Goal: Task Accomplishment & Management: Use online tool/utility

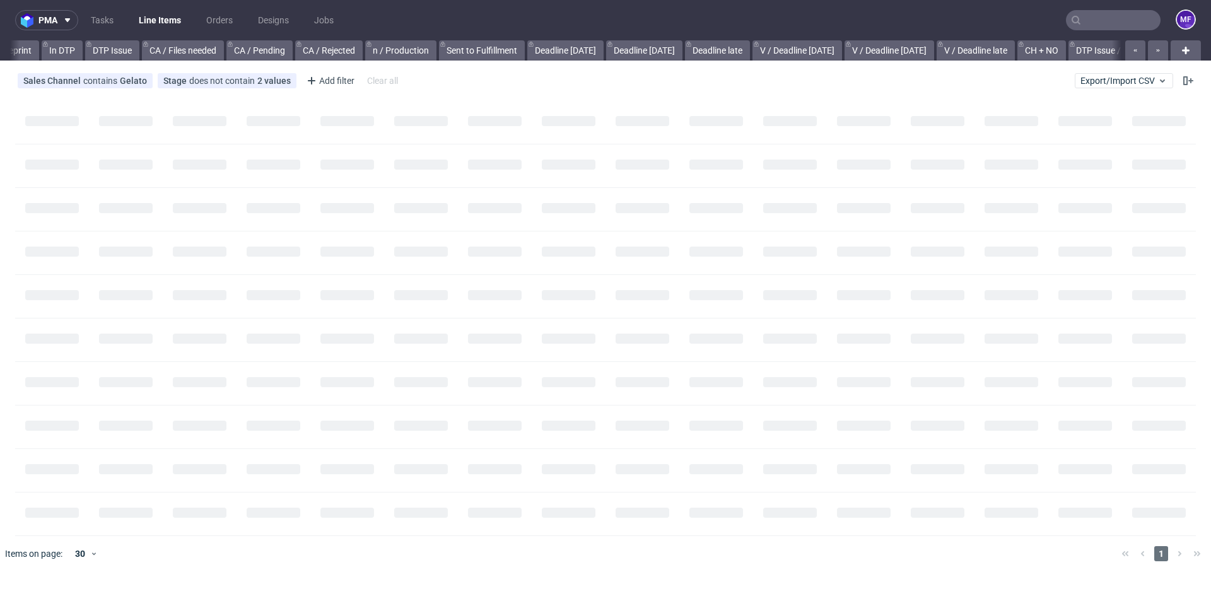
click at [1122, 31] on nav "pma Tasks Line Items Orders Designs Jobs MF" at bounding box center [605, 20] width 1211 height 40
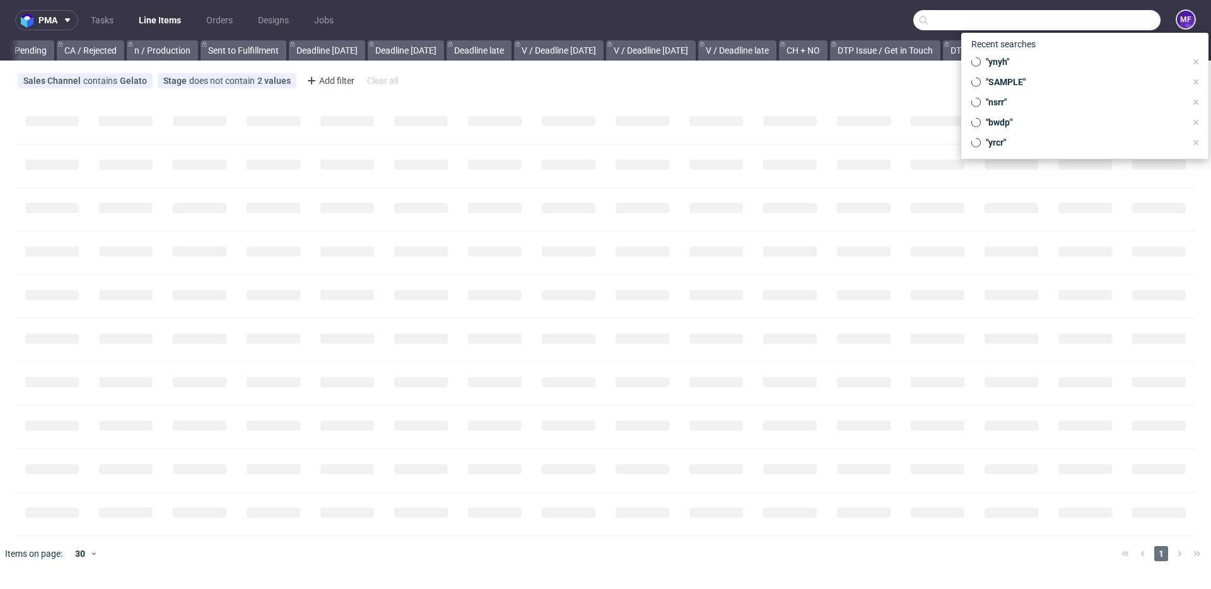
click at [1122, 25] on input "text" at bounding box center [1036, 20] width 247 height 20
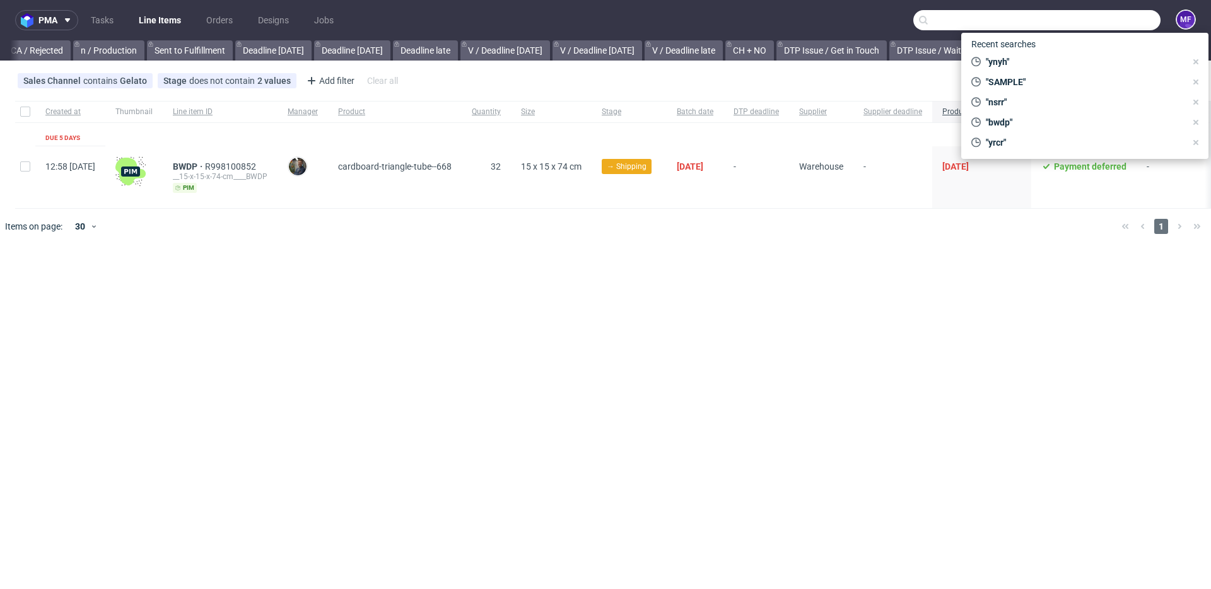
scroll to position [0, 1135]
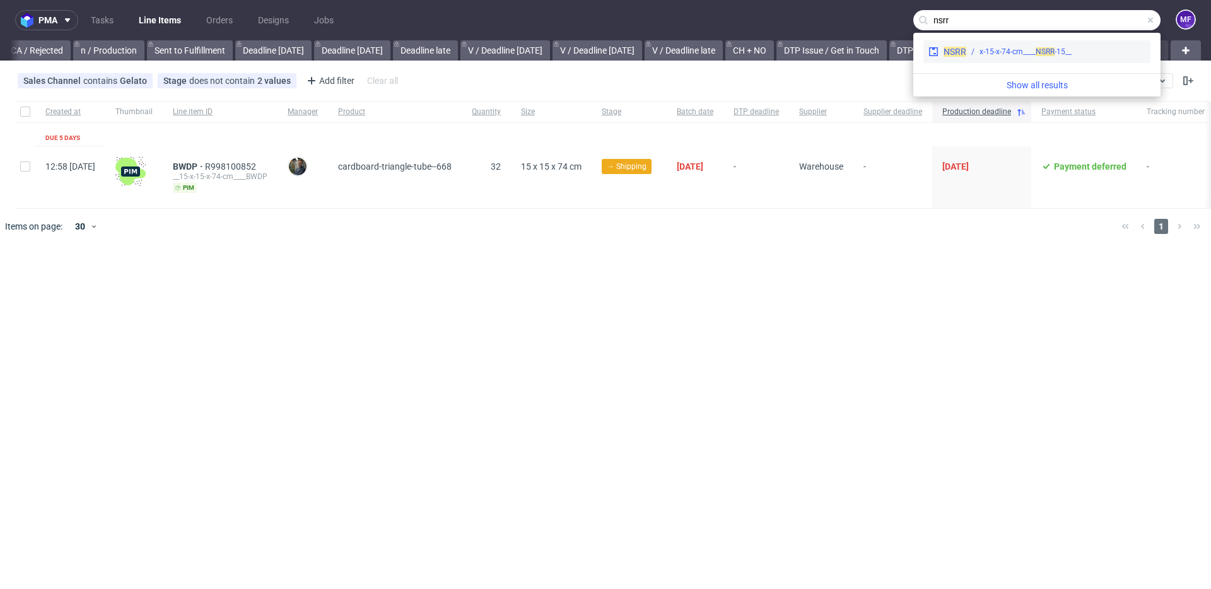
type input "nsrr"
click at [1026, 53] on div "__15-x-15-x-74-cm____ NSRR" at bounding box center [1025, 51] width 92 height 11
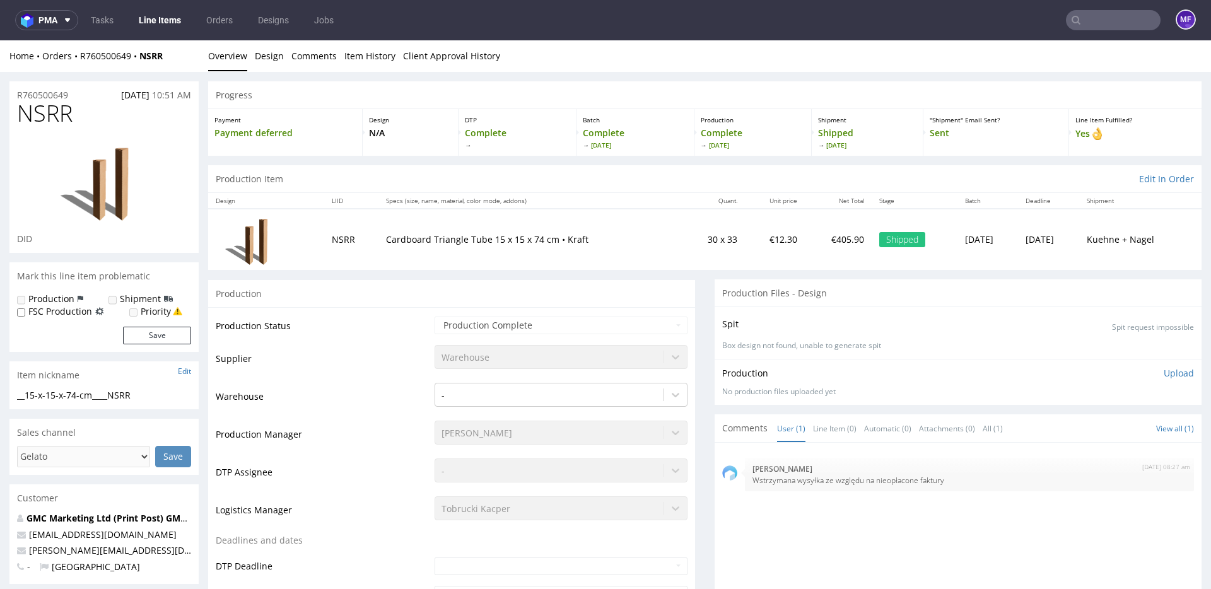
click at [1090, 23] on input "text" at bounding box center [1113, 20] width 95 height 20
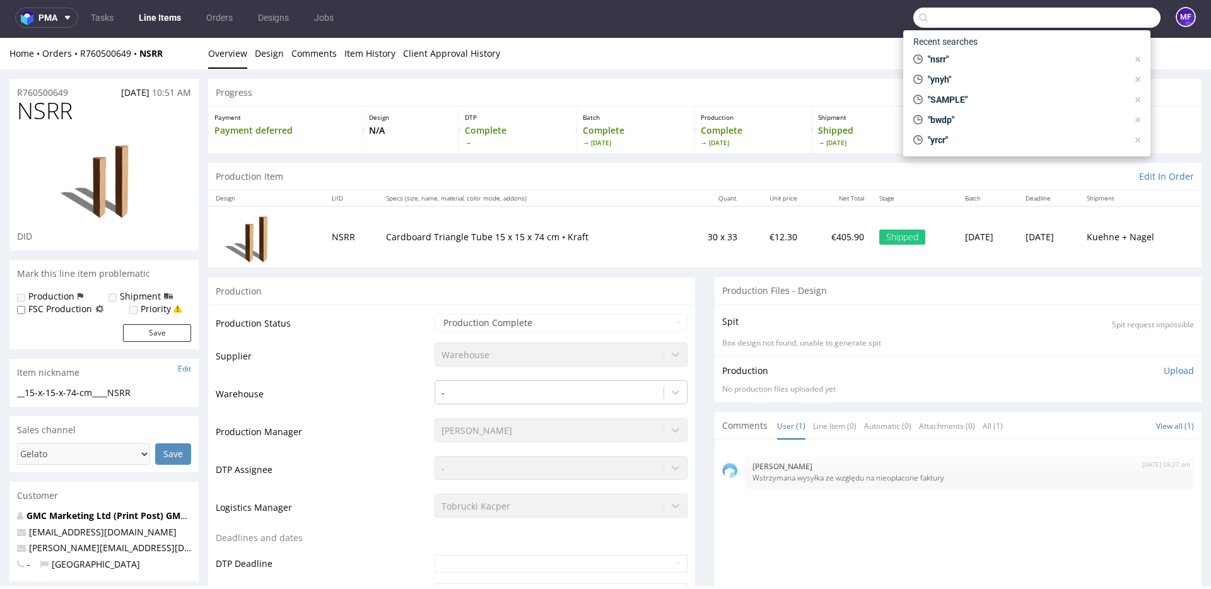
click at [1032, 24] on input "text" at bounding box center [1036, 18] width 247 height 20
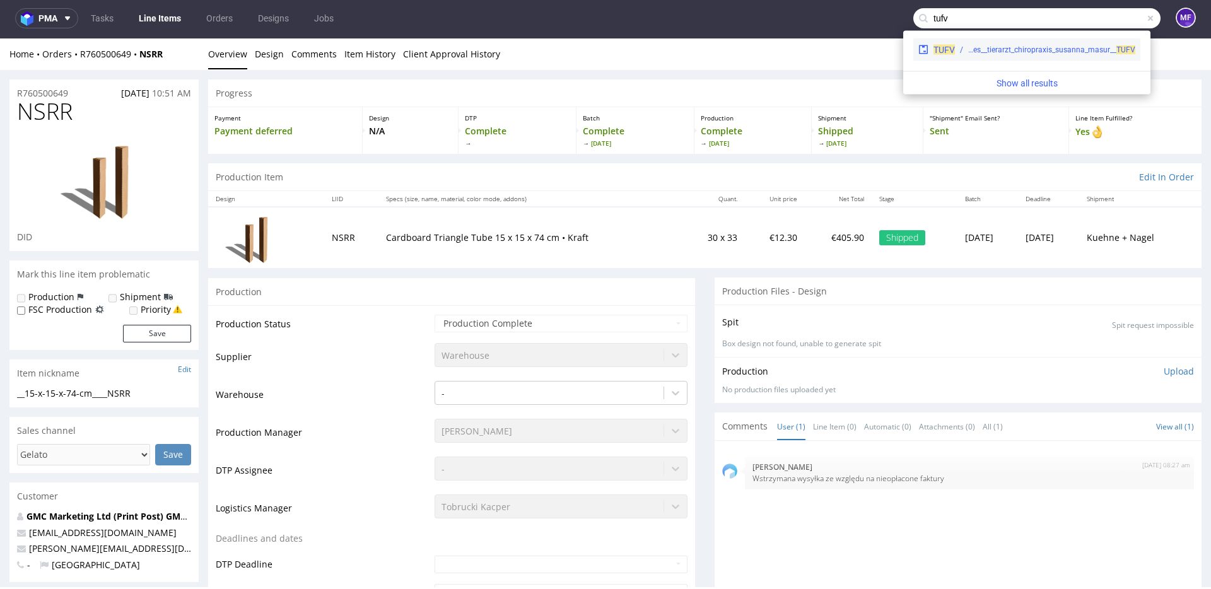
type input "tufv"
click at [1010, 47] on div "warehouse__samples__tierarzt_chiropraxis_susanna_masur__ TUFV" at bounding box center [1051, 49] width 167 height 11
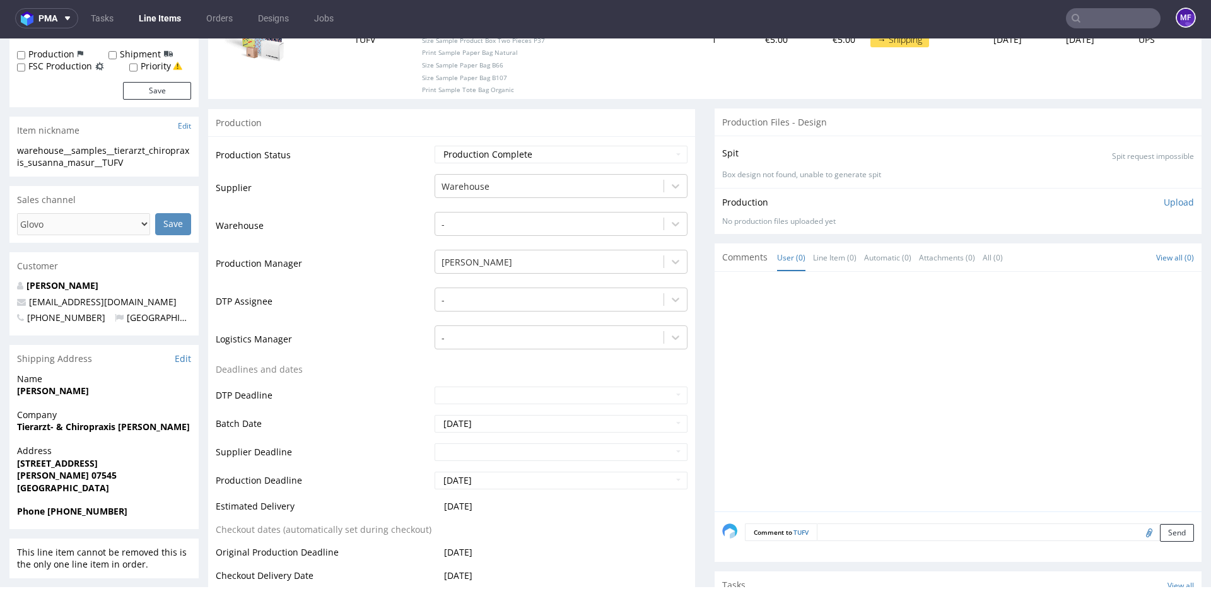
scroll to position [229, 0]
drag, startPoint x: 186, startPoint y: 427, endPoint x: 11, endPoint y: 426, distance: 175.3
click at [11, 426] on div "Company Tierarzt- & Chiropraxis Susanna Masur" at bounding box center [103, 425] width 189 height 36
copy strong "Tierarzt- & Chiropraxis Susanna Masur"
drag, startPoint x: 185, startPoint y: 428, endPoint x: 16, endPoint y: 427, distance: 169.6
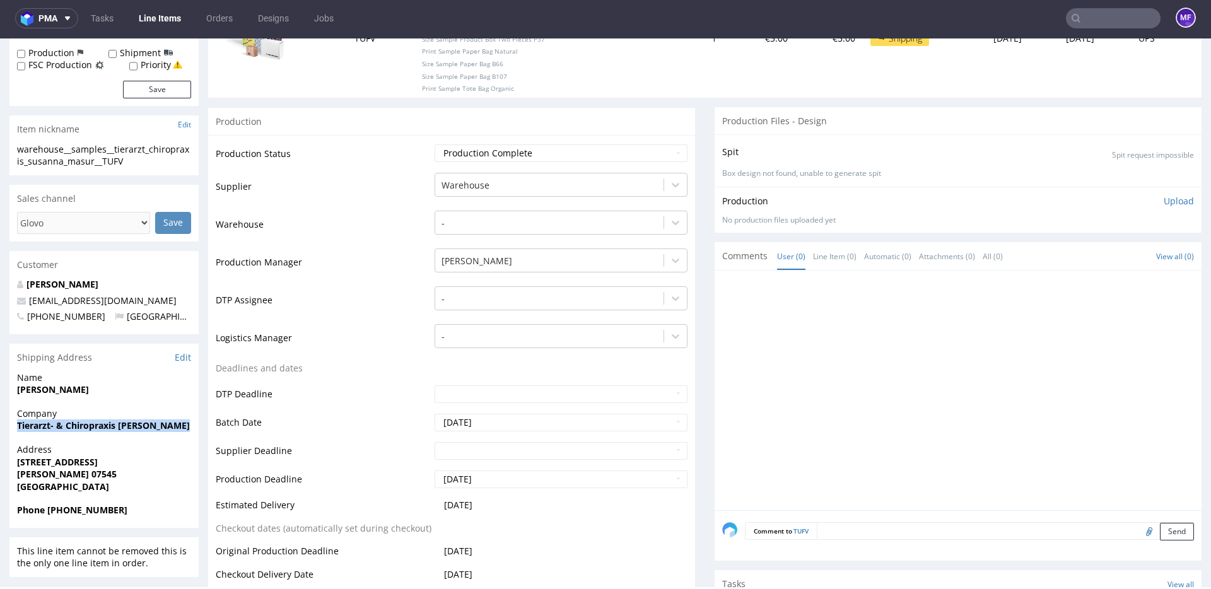
click at [16, 427] on div "Company Tierarzt- & Chiropraxis Susanna Masur" at bounding box center [103, 425] width 189 height 36
copy strong "Tierarzt- & Chiropraxis Susanna Masur"
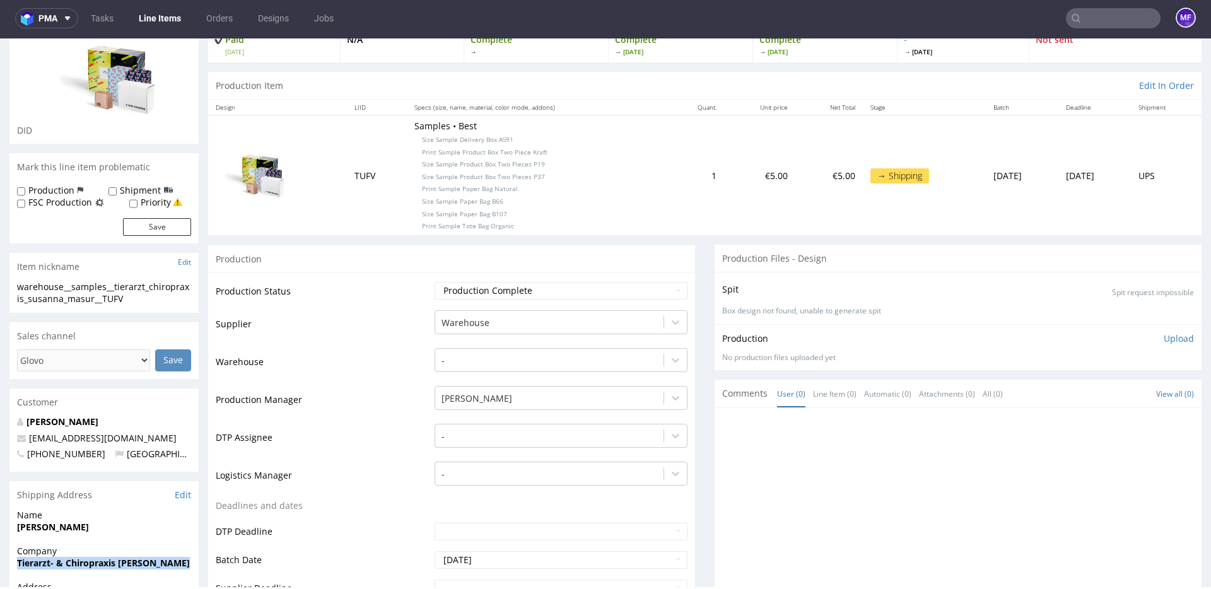
scroll to position [0, 0]
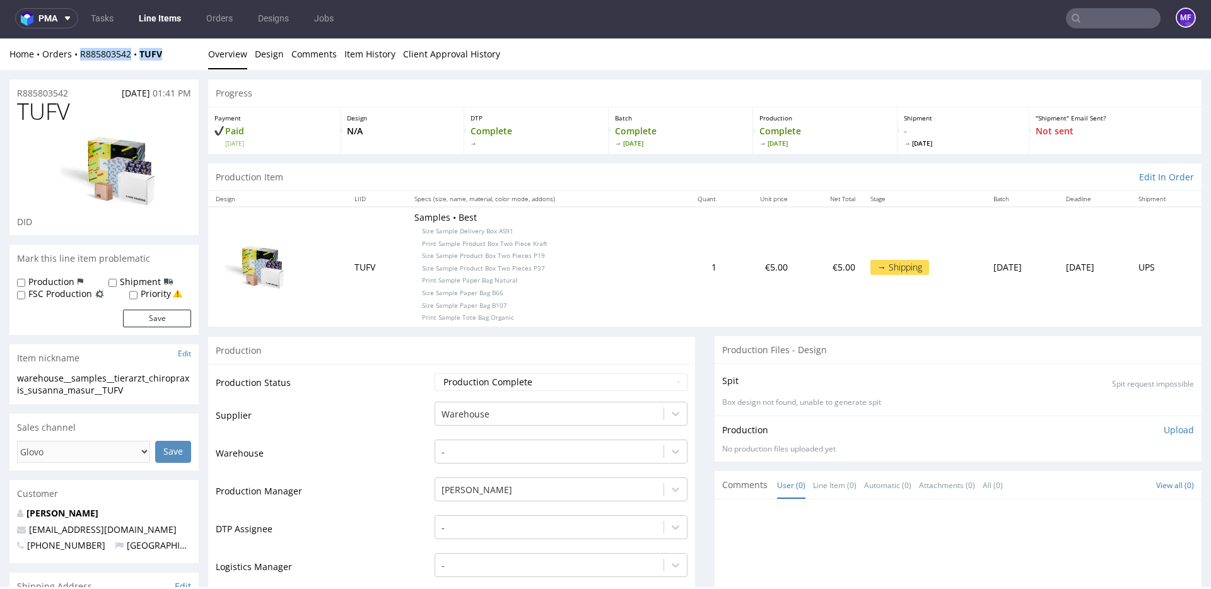
drag, startPoint x: 168, startPoint y: 57, endPoint x: 81, endPoint y: 59, distance: 87.7
click at [81, 59] on div "Home Orders R885803542 TUFV" at bounding box center [103, 54] width 189 height 13
copy div "R885803542 TUFV"
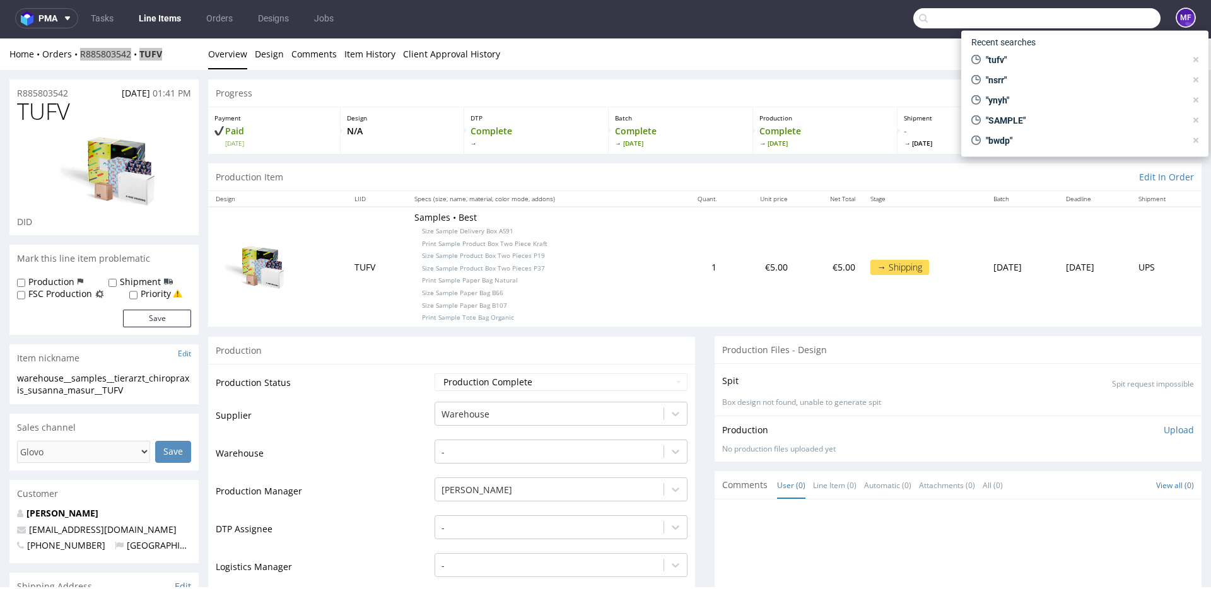
click at [1099, 16] on input "text" at bounding box center [1036, 18] width 247 height 20
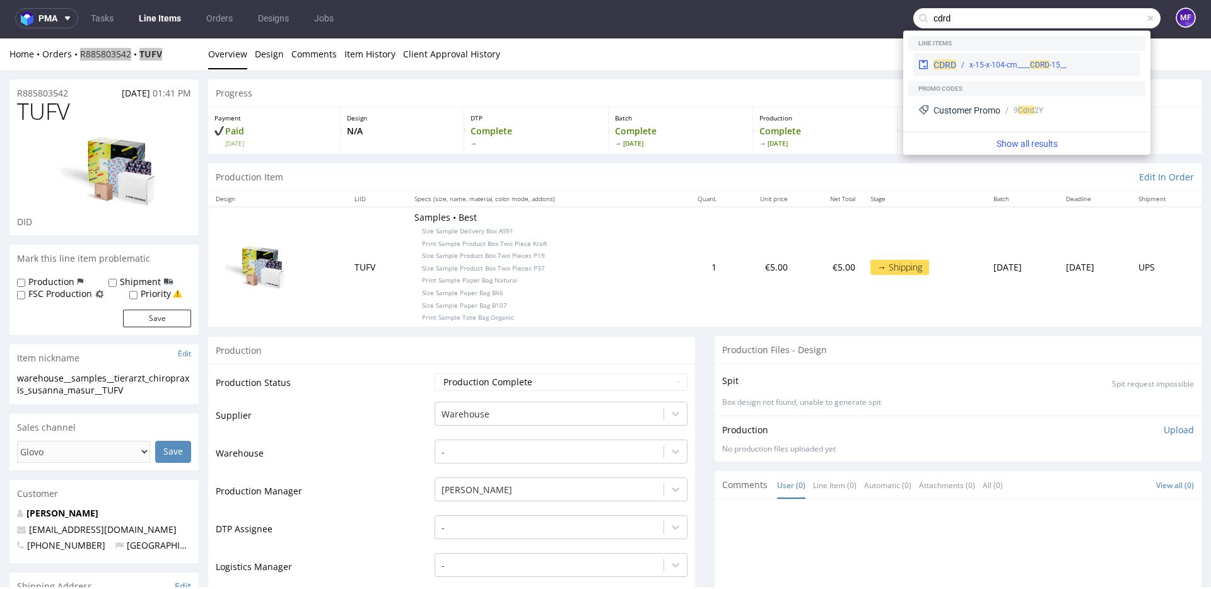
type input "cdrd"
click at [1005, 62] on div "__15-x-15-x-104-cm____ CDRD" at bounding box center [1017, 64] width 97 height 11
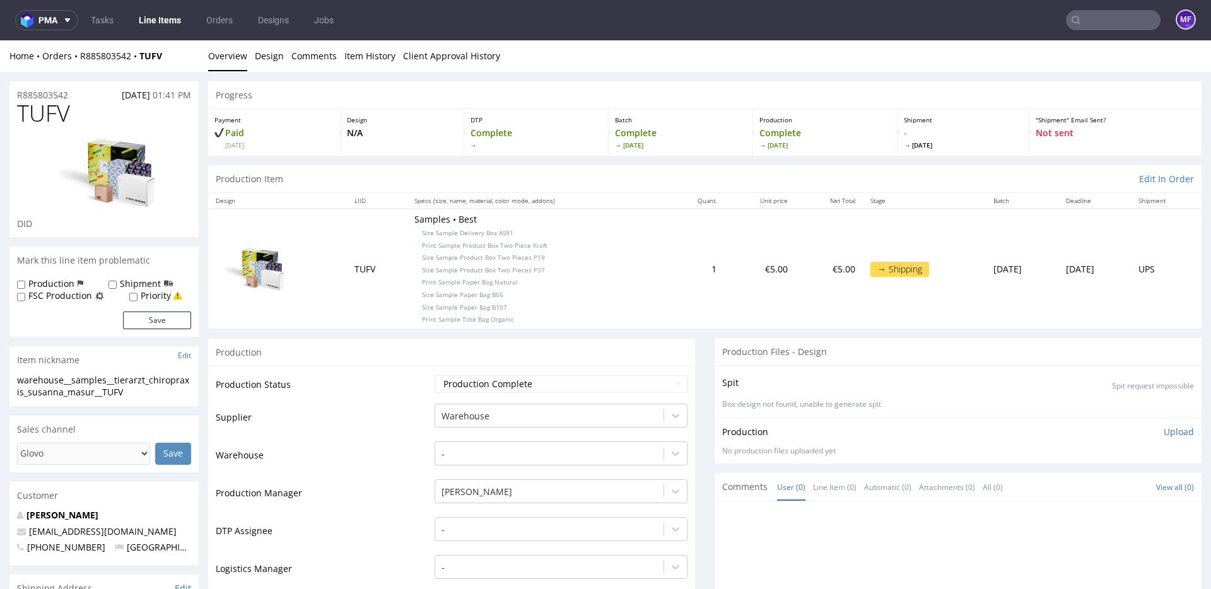
scroll to position [1, 0]
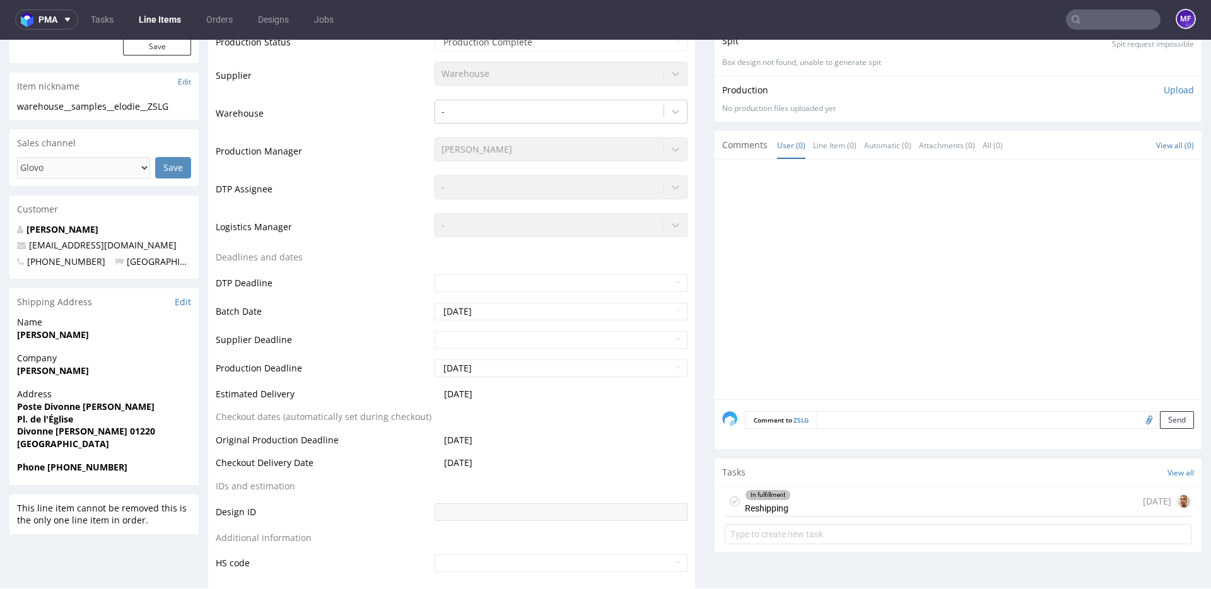
scroll to position [310, 0]
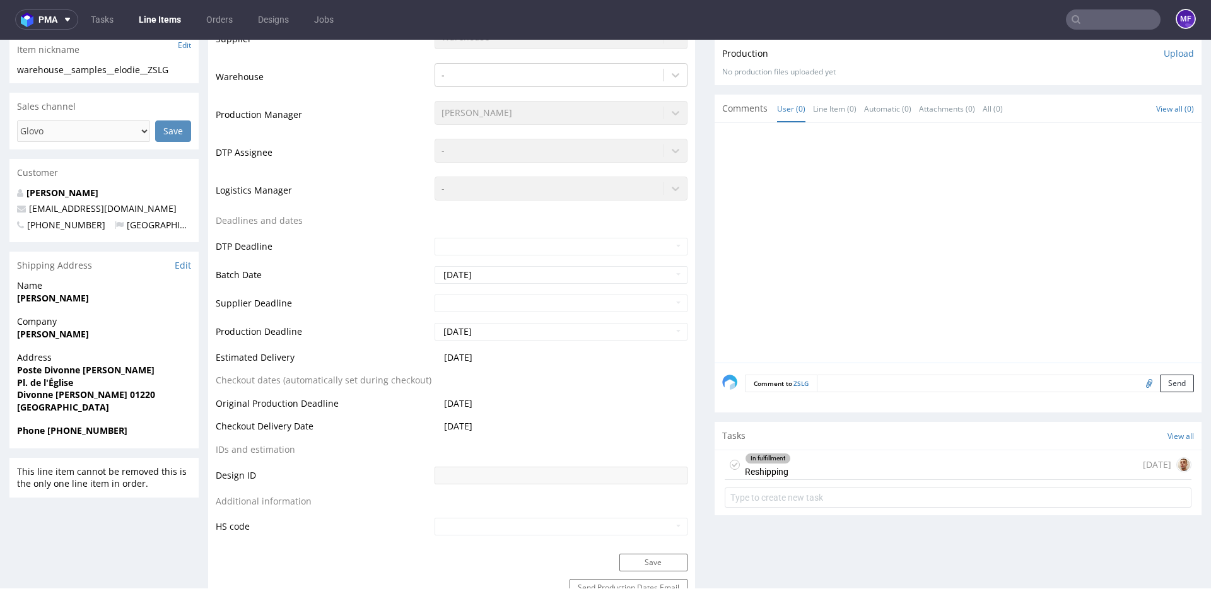
click at [848, 479] on div "In fulfillment Reshipping 5 days ago" at bounding box center [958, 465] width 467 height 30
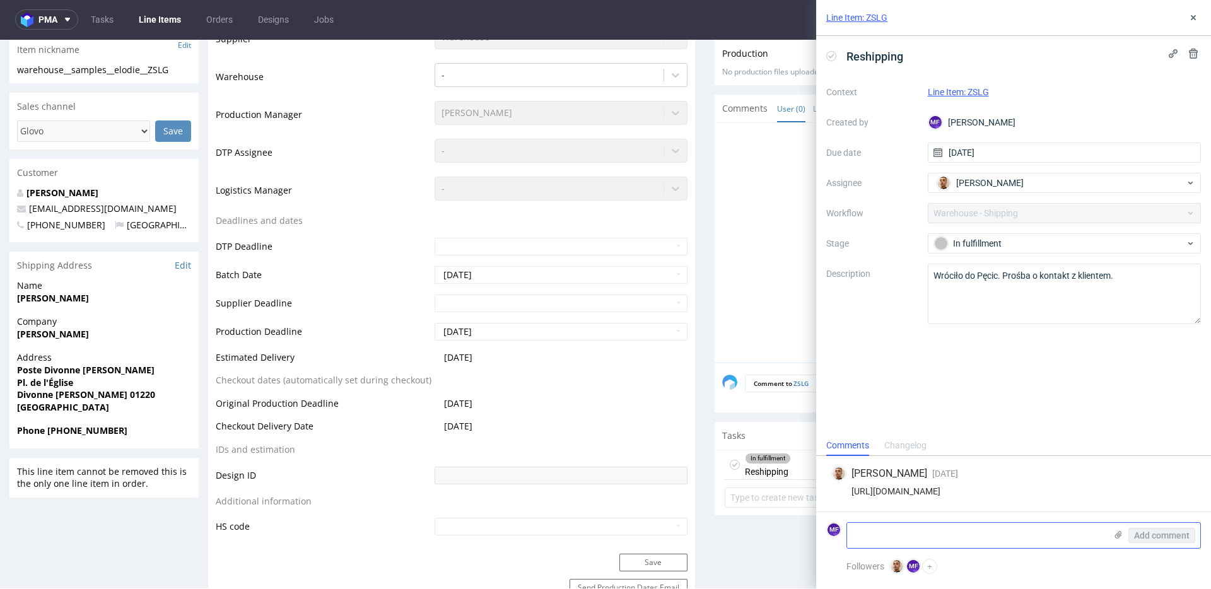
click at [890, 539] on textarea at bounding box center [976, 535] width 259 height 25
paste textarea "1Z5A15806890935001"
type textarea "1Z5A15806890935001"
click at [930, 425] on div "Reshipping Context Line Item: ZSLG Created by MF Michał Fedorowicz Due date 04/…" at bounding box center [1013, 235] width 395 height 399
drag, startPoint x: 948, startPoint y: 534, endPoint x: 818, endPoint y: 533, distance: 129.9
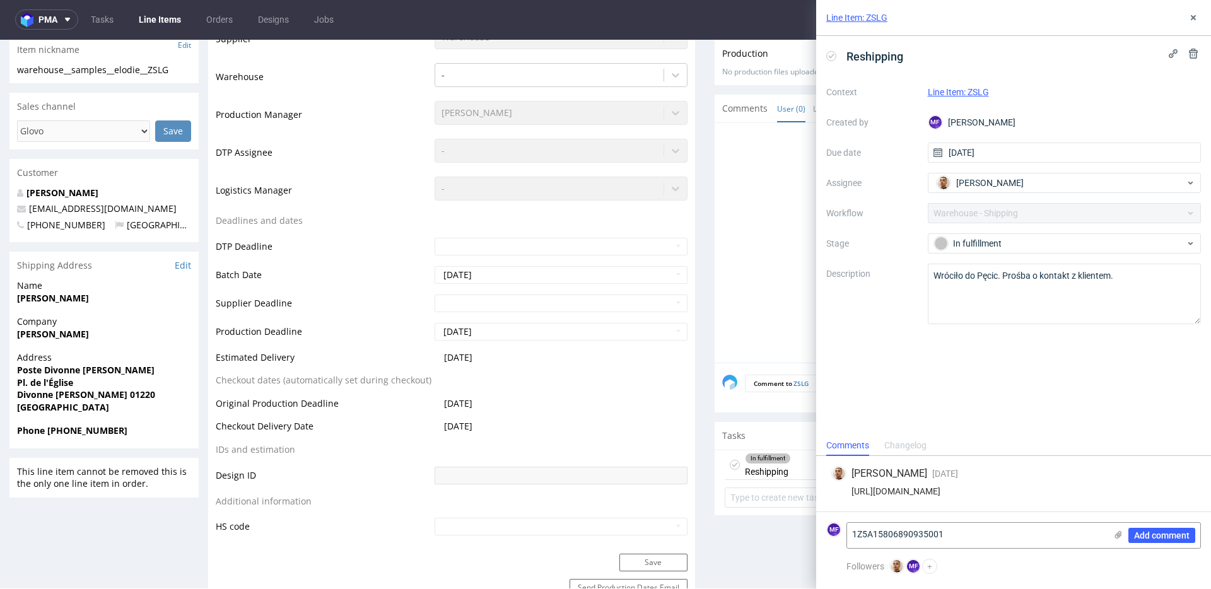
click at [818, 533] on form "MF 1Z5A15806890935001 Add comment" at bounding box center [1013, 534] width 395 height 47
click at [856, 365] on div "Reshipping Context Line Item: ZSLG Created by MF Michał Fedorowicz Due date 04/…" at bounding box center [1013, 235] width 395 height 399
click at [1194, 16] on use at bounding box center [1193, 17] width 5 height 5
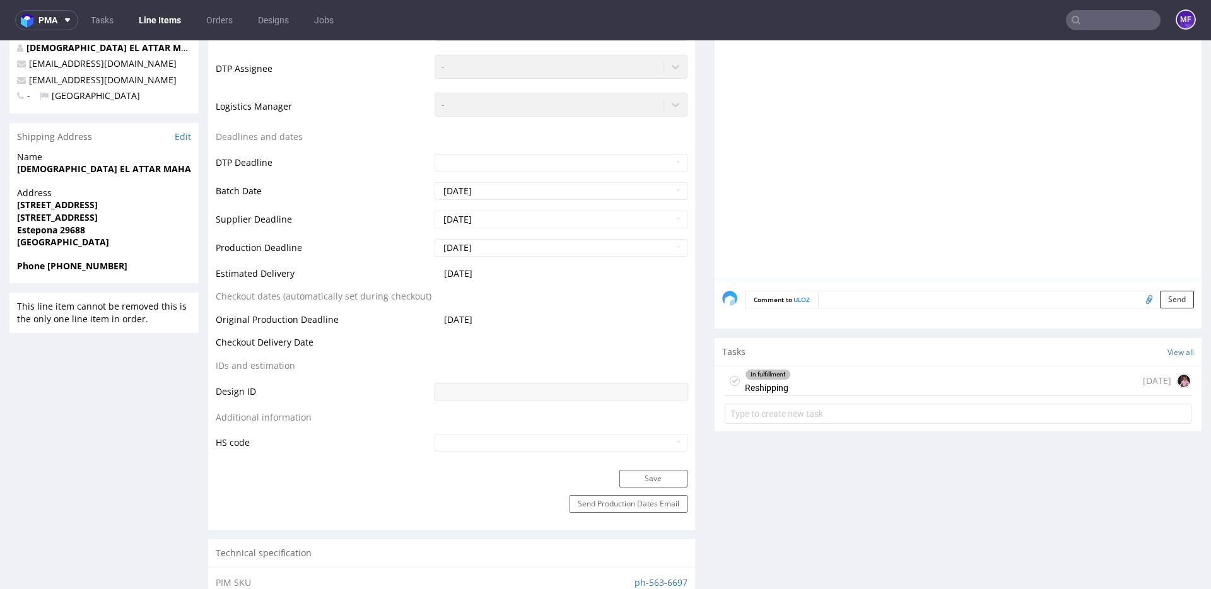
scroll to position [371, 0]
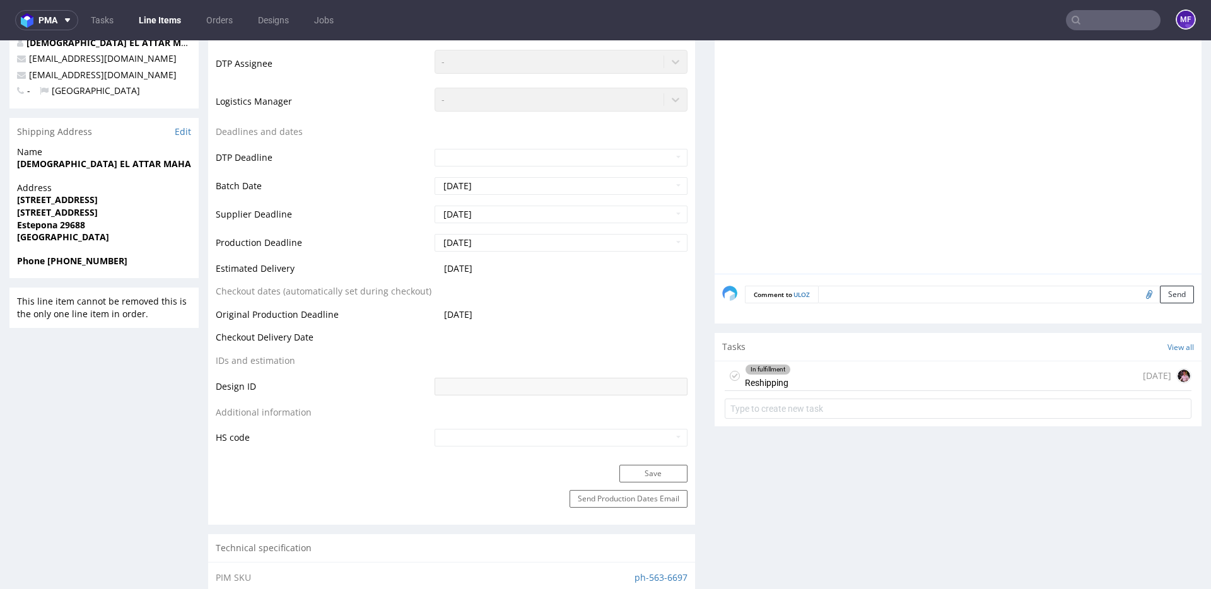
click at [827, 368] on div "In fulfillment Reshipping [DATE]" at bounding box center [958, 376] width 467 height 30
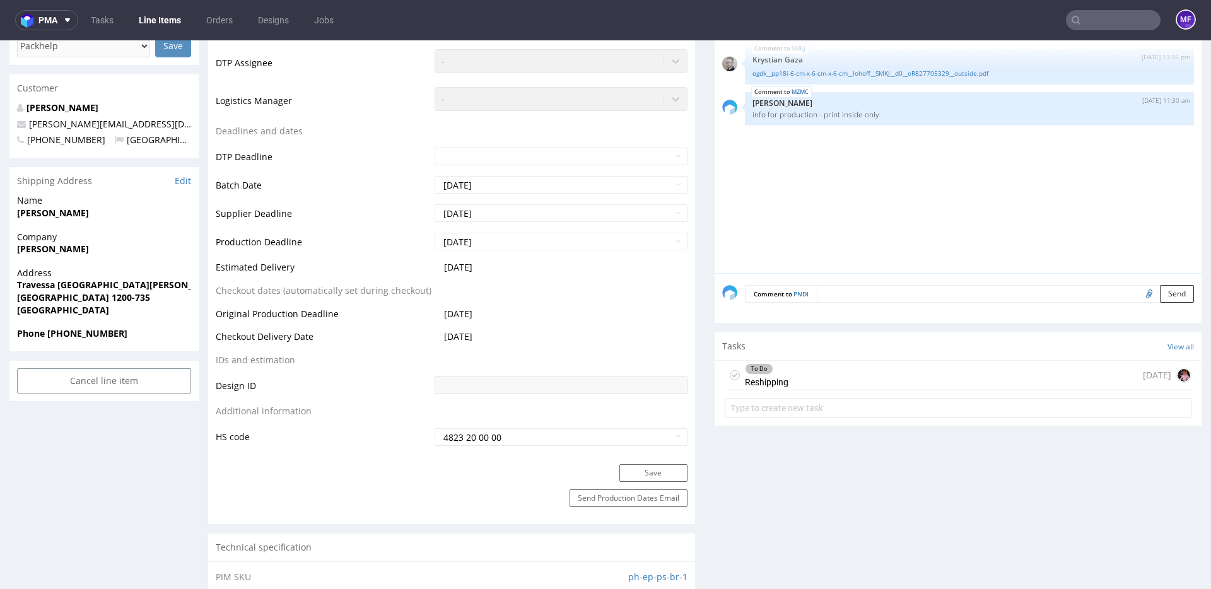
scroll to position [443, 0]
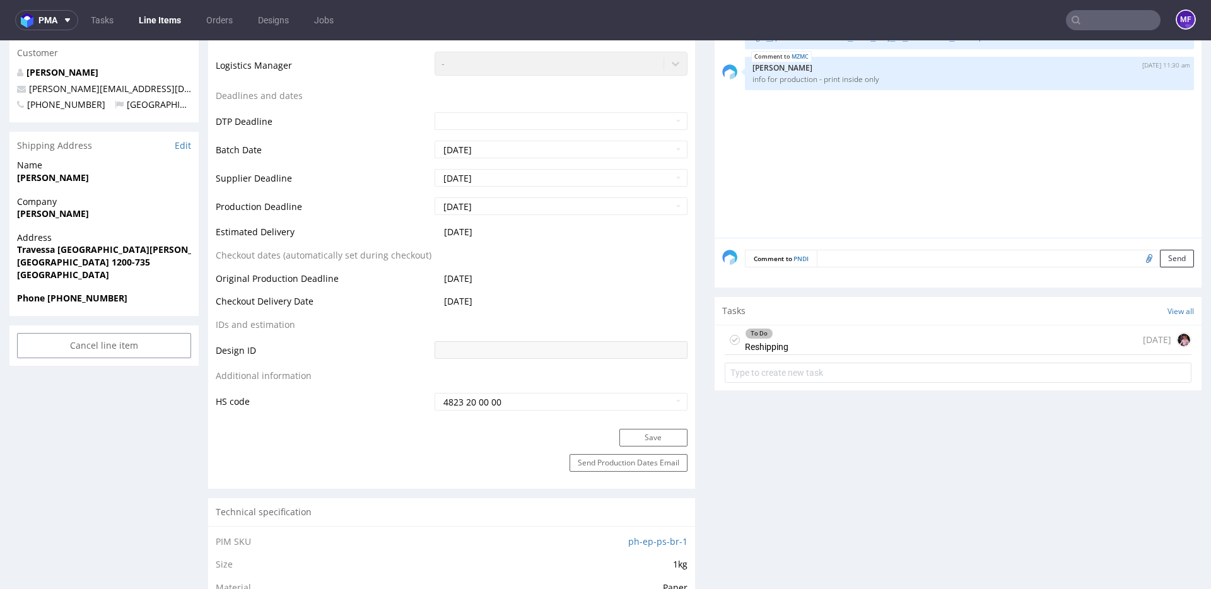
click at [813, 332] on div "To Do Reshipping 1 day ago" at bounding box center [958, 340] width 467 height 30
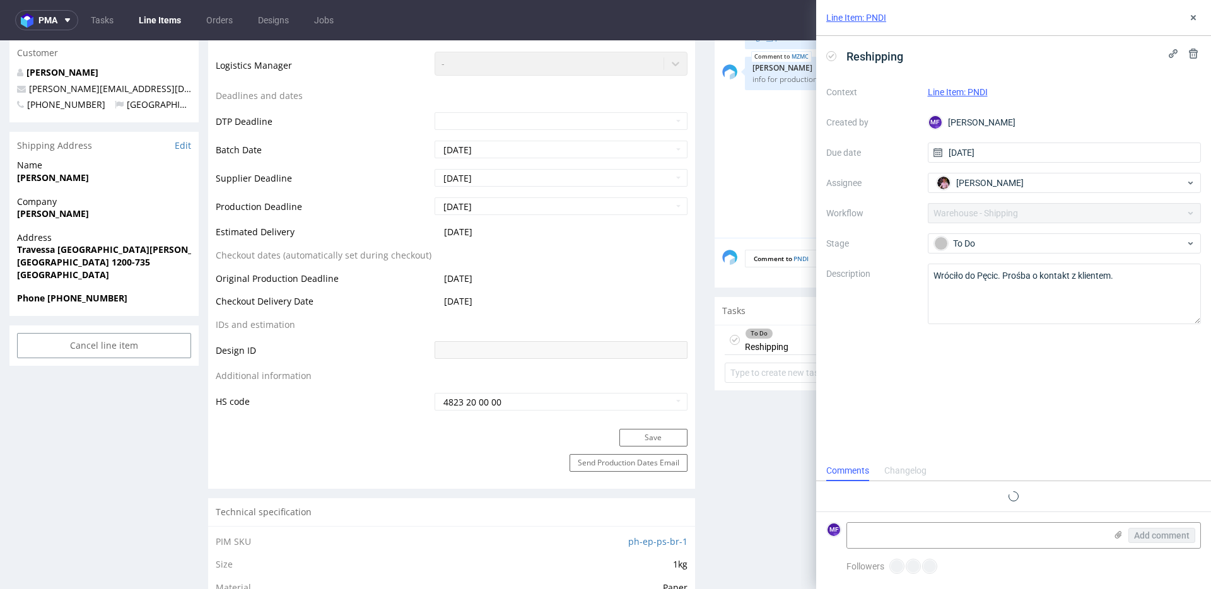
scroll to position [10, 0]
click at [1195, 25] on button at bounding box center [1193, 17] width 15 height 15
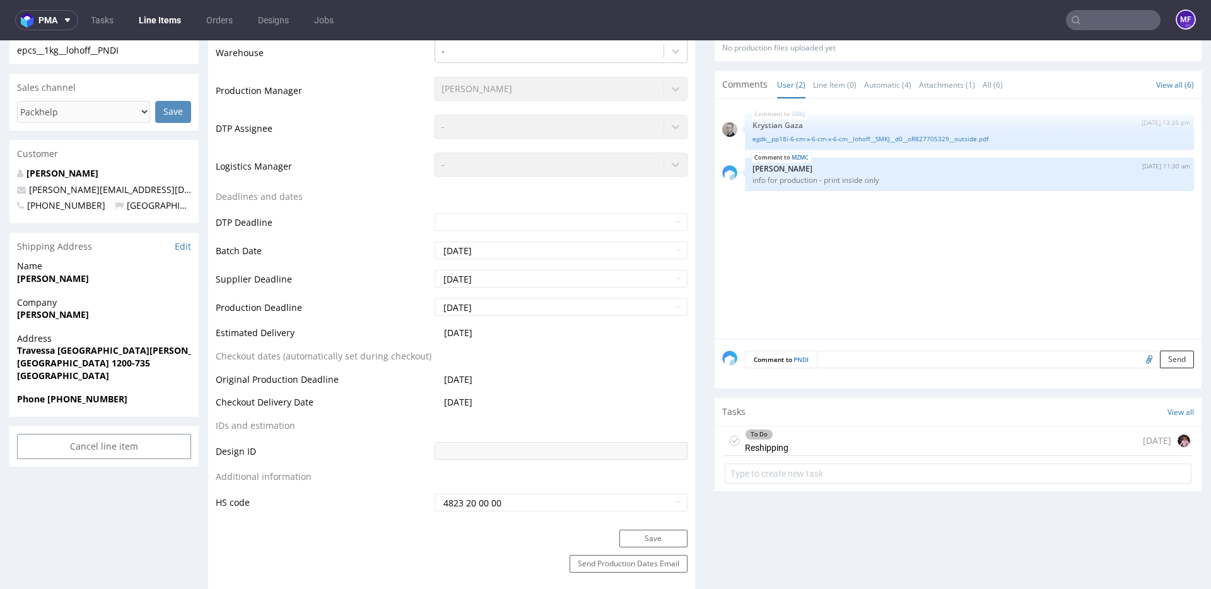
scroll to position [338, 0]
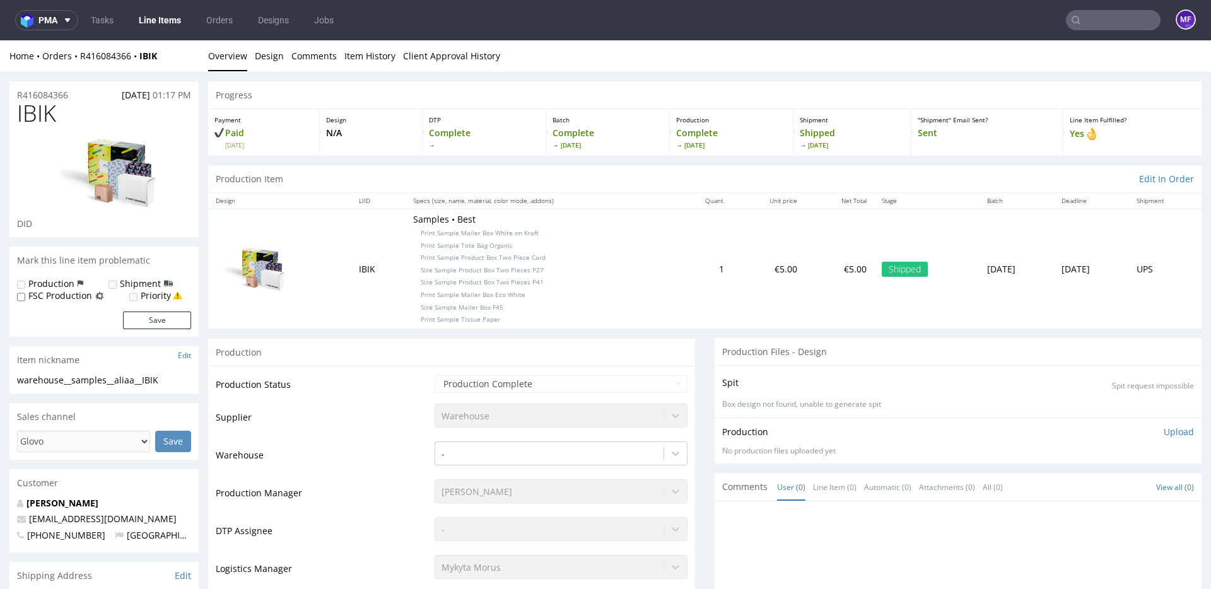
click at [598, 226] on p "Samples • Best Print Sample Mailer Box White on Kraft Print Sample Tote Bag Org…" at bounding box center [539, 268] width 252 height 111
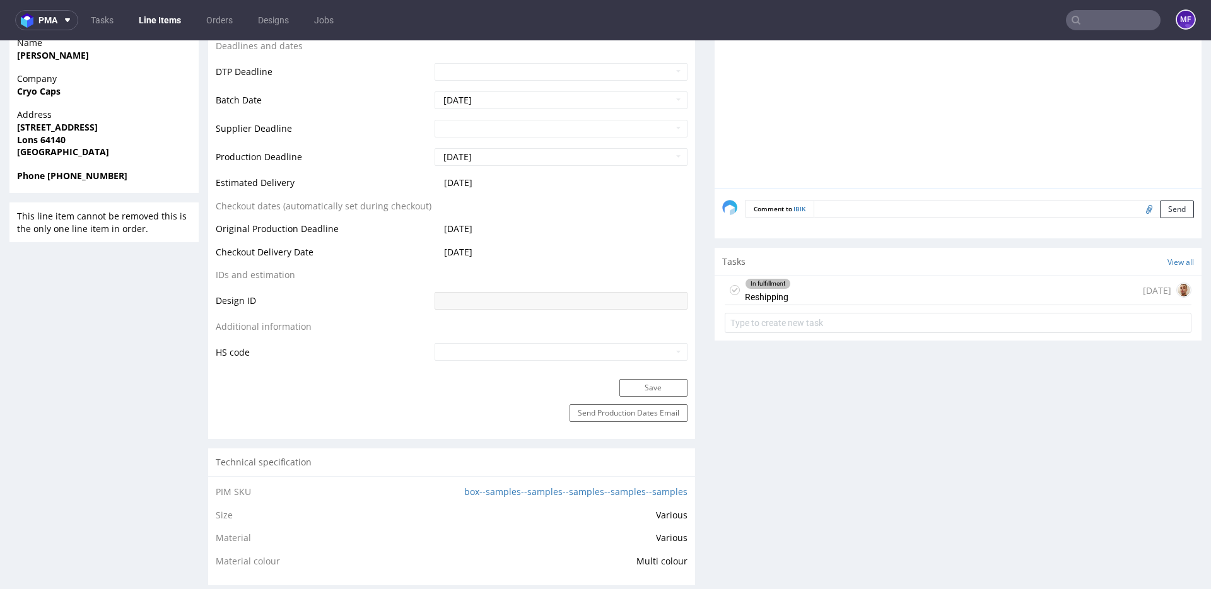
scroll to position [555, 0]
drag, startPoint x: 851, startPoint y: 301, endPoint x: 851, endPoint y: 342, distance: 40.4
click at [851, 301] on div "In fulfillment Reshipping [DATE]" at bounding box center [958, 289] width 467 height 30
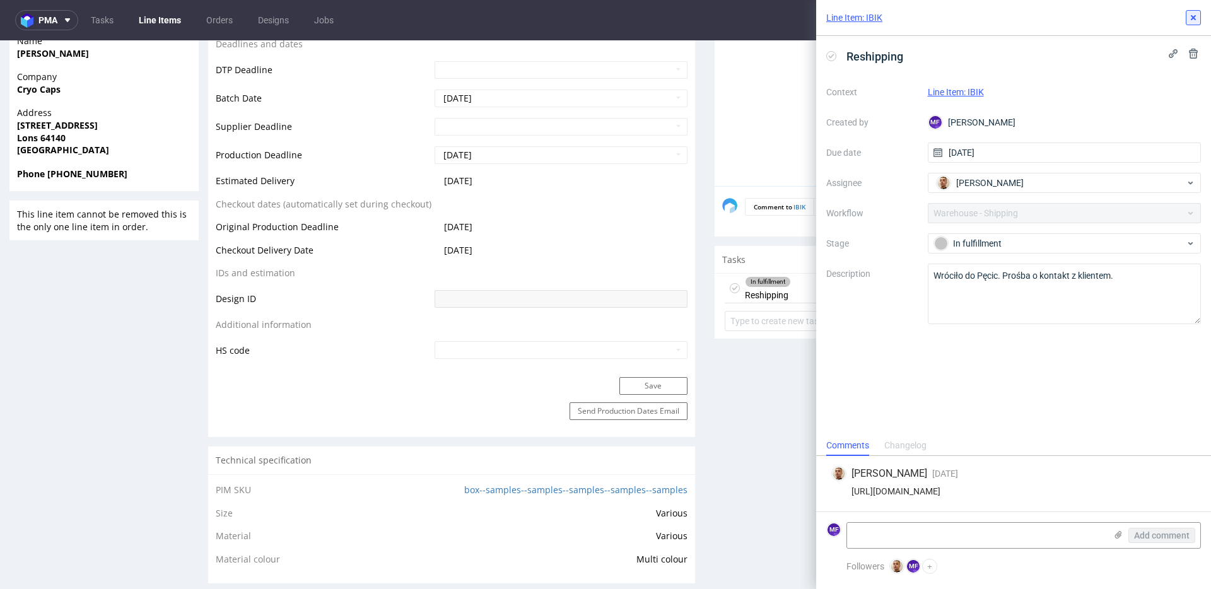
click at [1189, 22] on icon at bounding box center [1193, 18] width 10 height 10
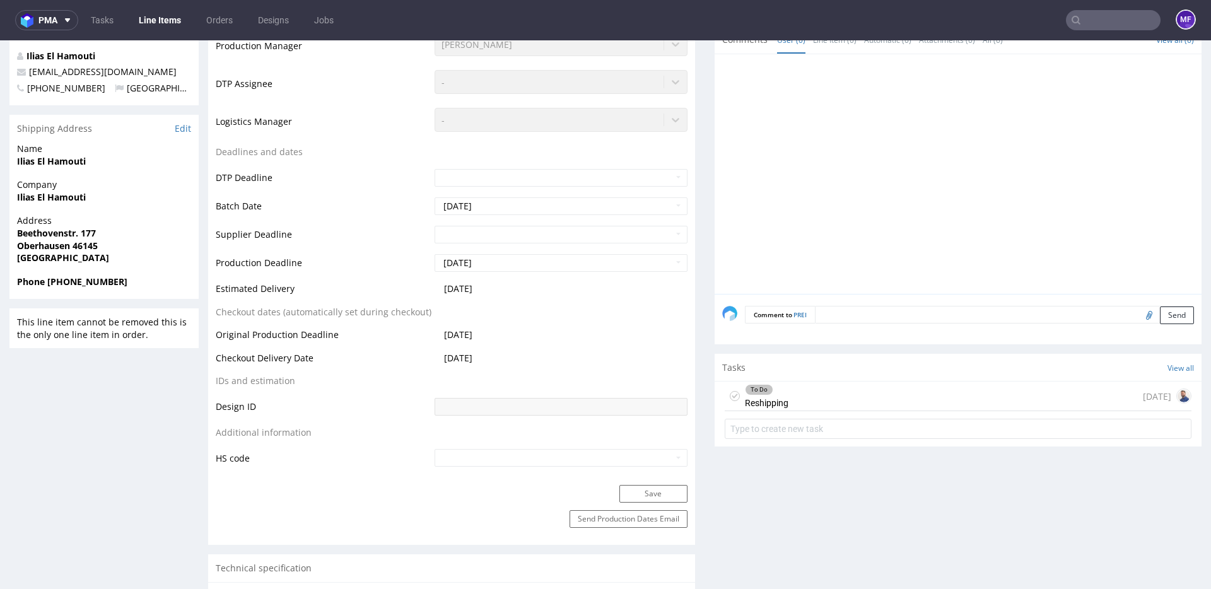
scroll to position [441, 0]
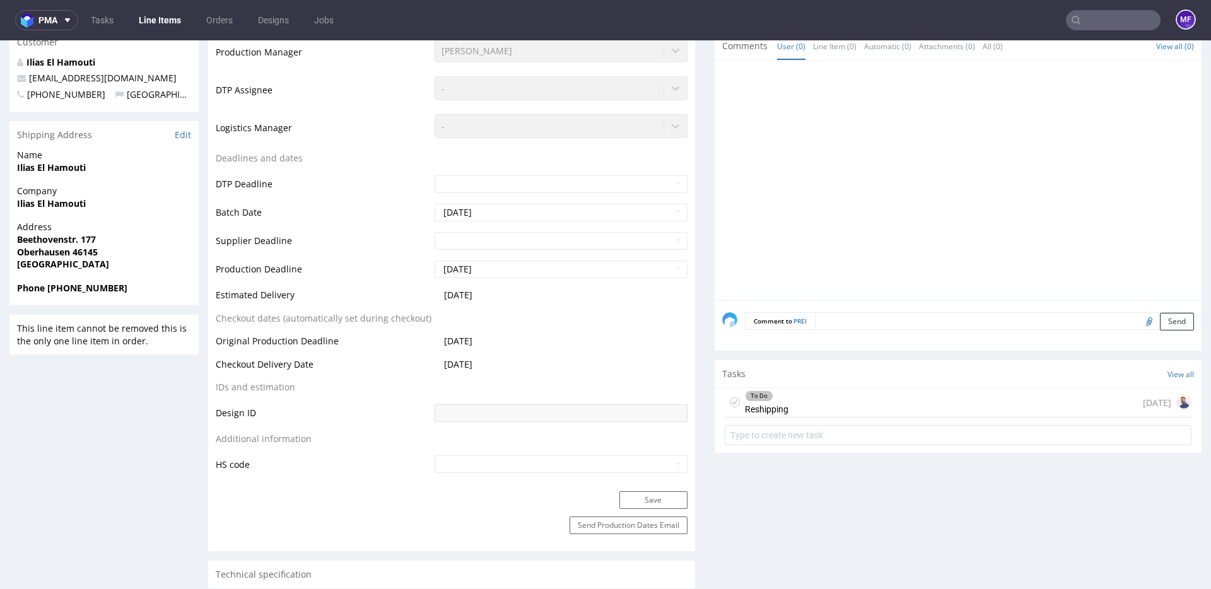
click at [772, 405] on div "To Do Reshipping" at bounding box center [767, 402] width 44 height 29
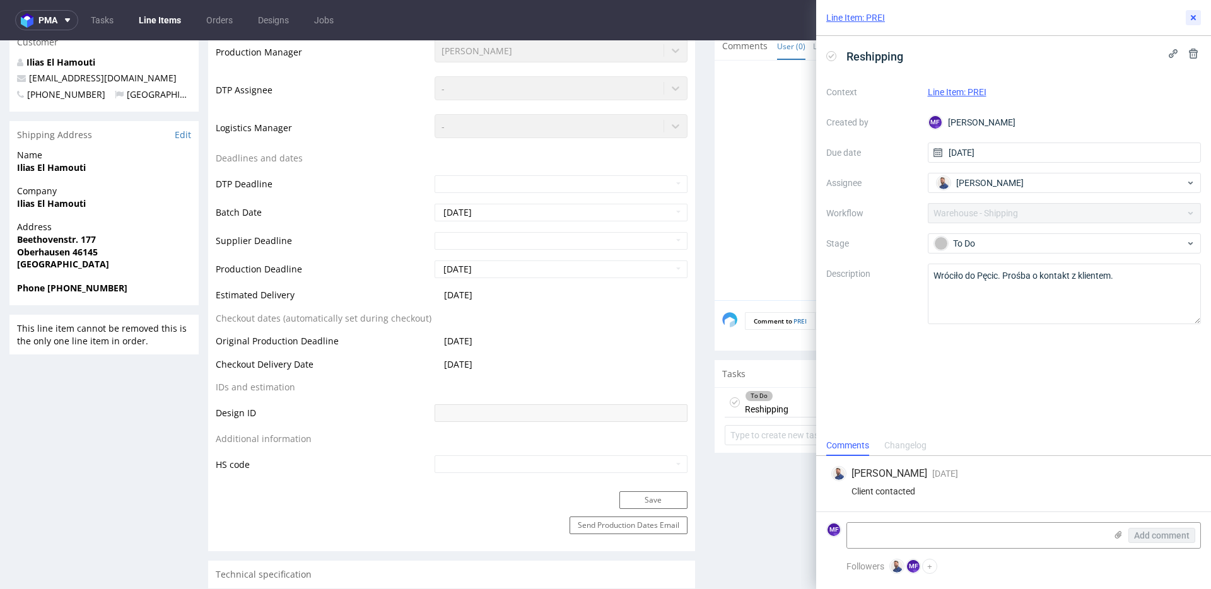
click at [1194, 19] on icon at bounding box center [1193, 18] width 10 height 10
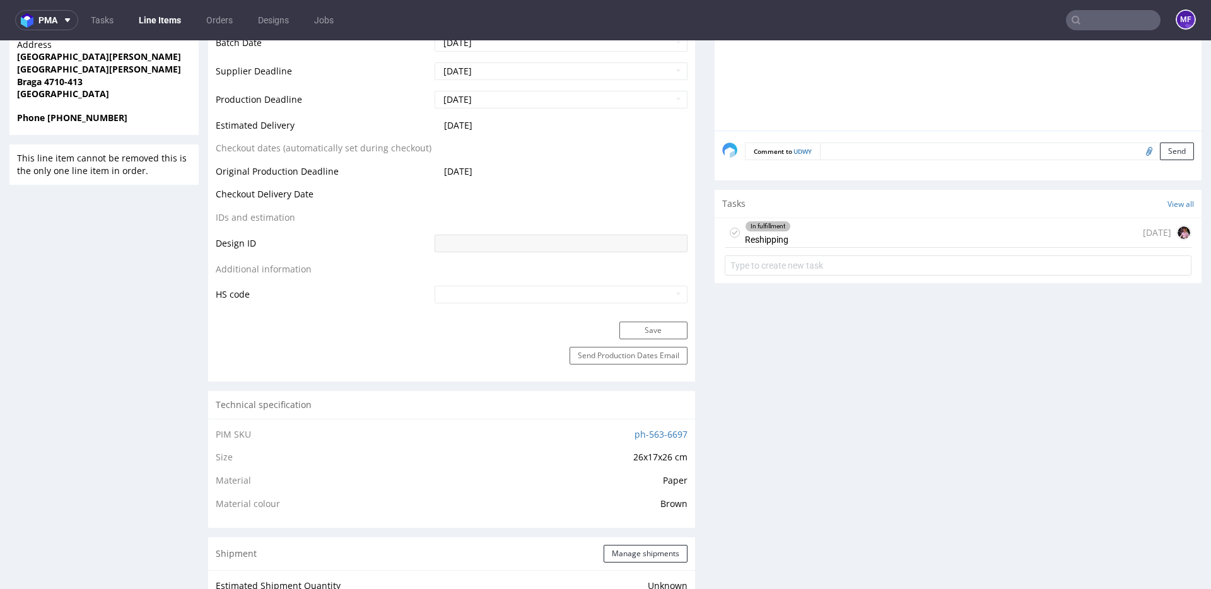
scroll to position [494, 0]
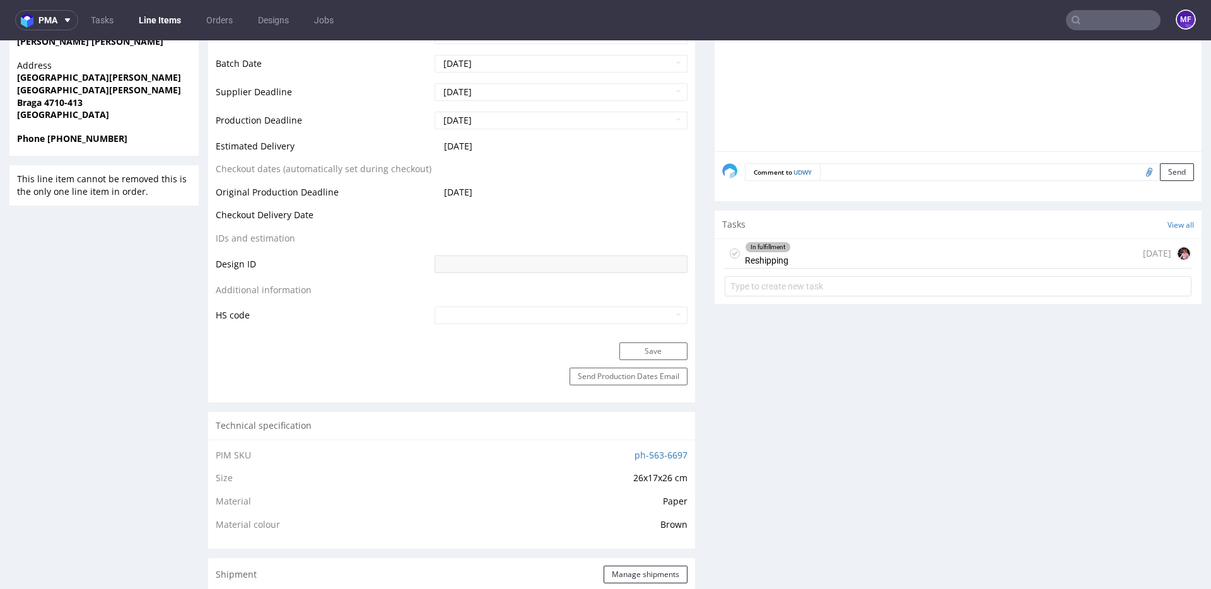
click at [800, 248] on div "In fulfillment Reshipping [DATE]" at bounding box center [958, 254] width 467 height 30
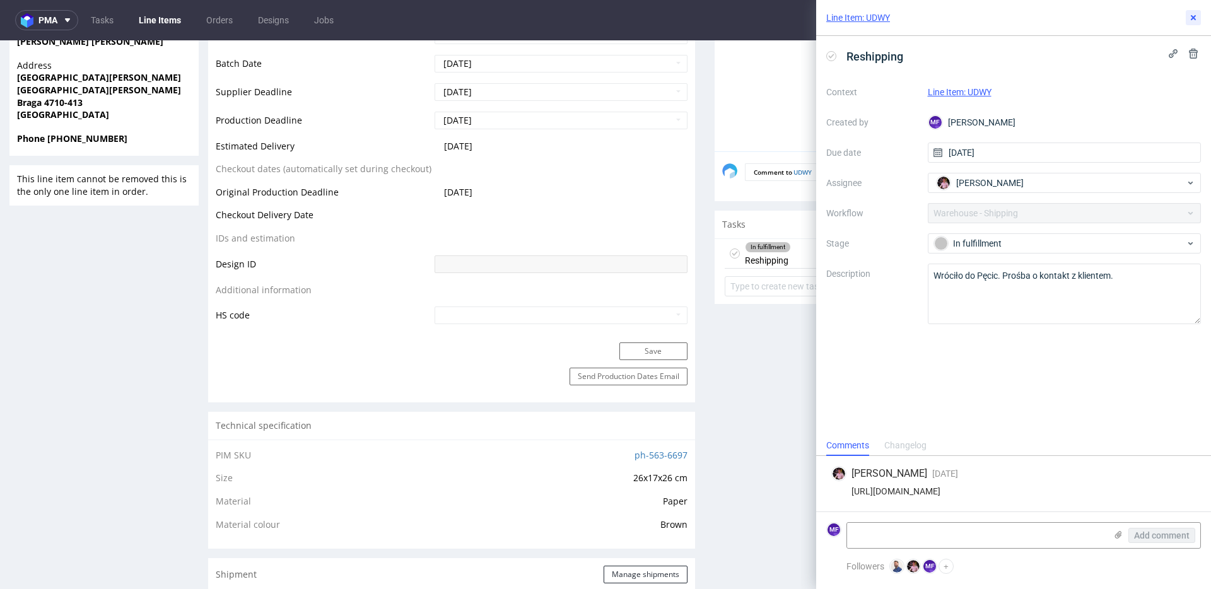
click at [1193, 21] on icon at bounding box center [1193, 18] width 10 height 10
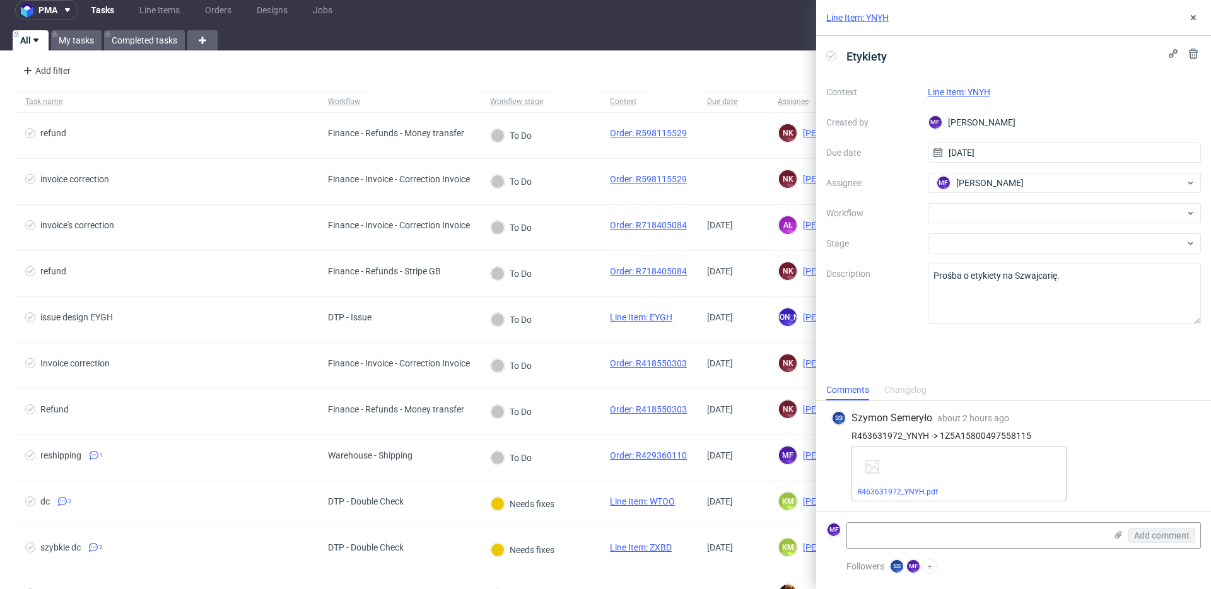
scroll to position [18, 0]
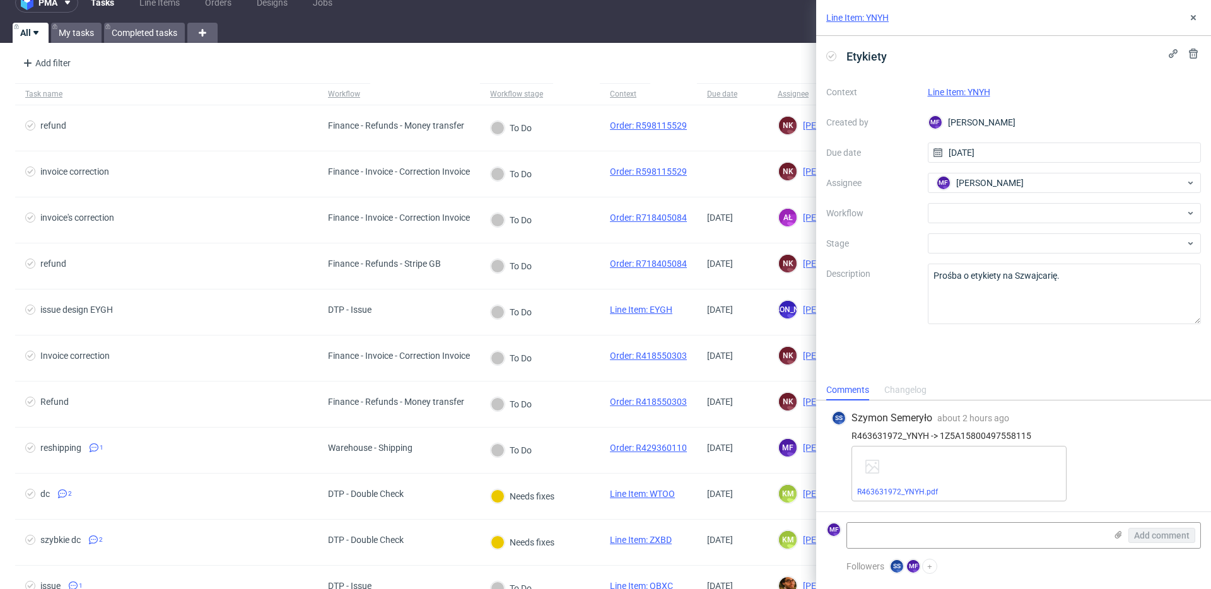
click at [951, 89] on link "Line Item: YNYH" at bounding box center [959, 92] width 62 height 10
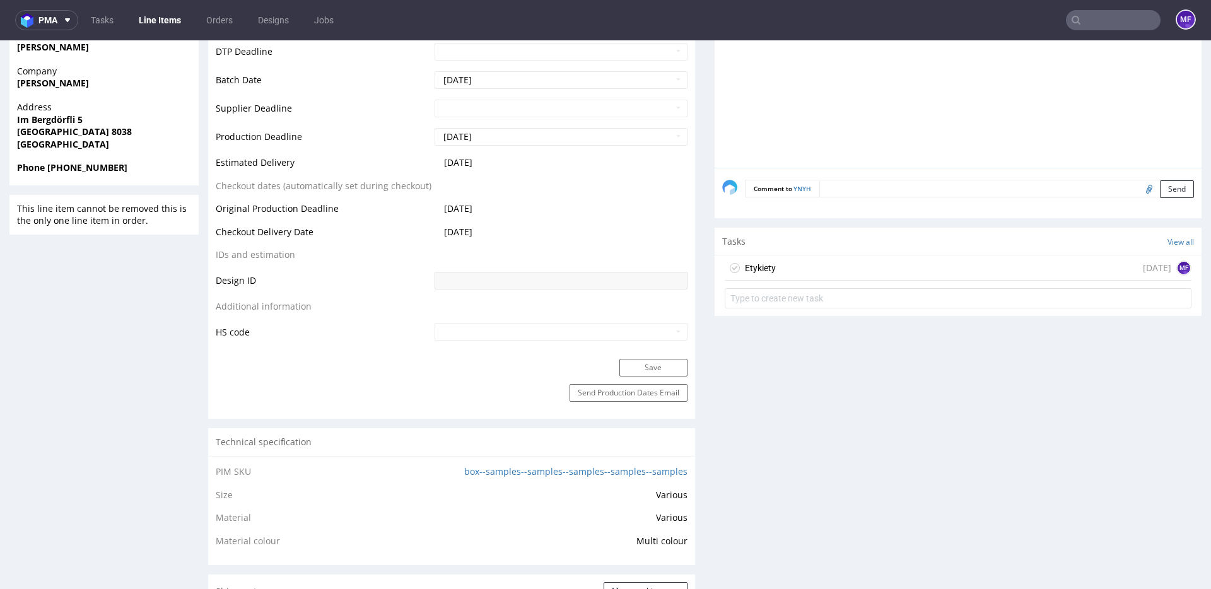
scroll to position [572, 0]
click at [781, 267] on div "Etykiety [DATE] MF" at bounding box center [958, 269] width 467 height 25
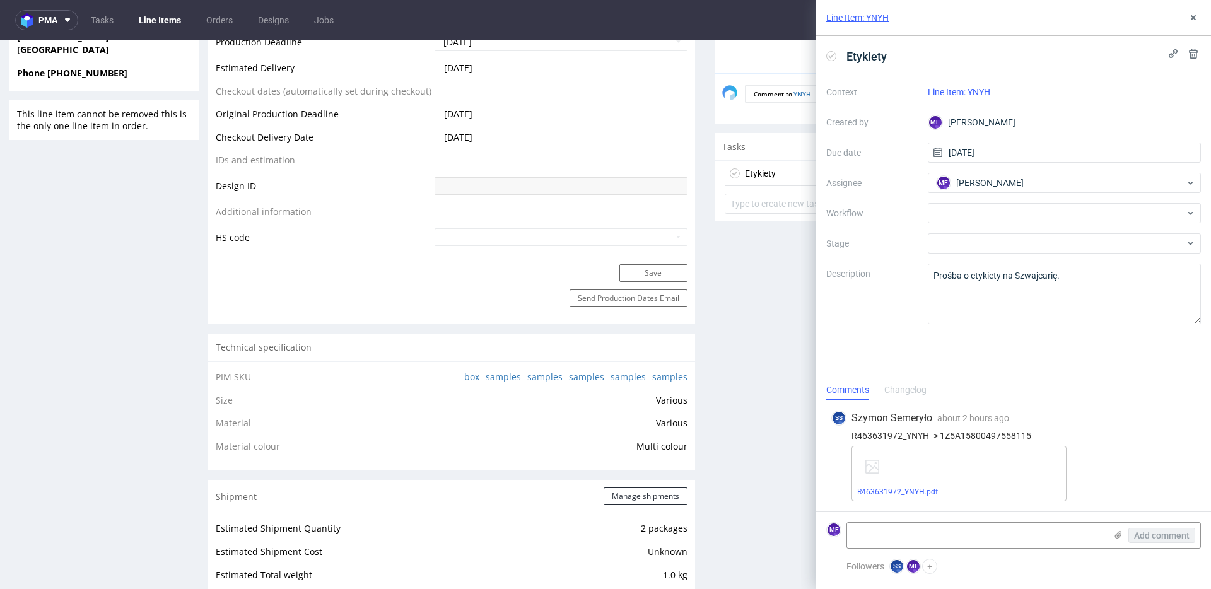
scroll to position [589, 0]
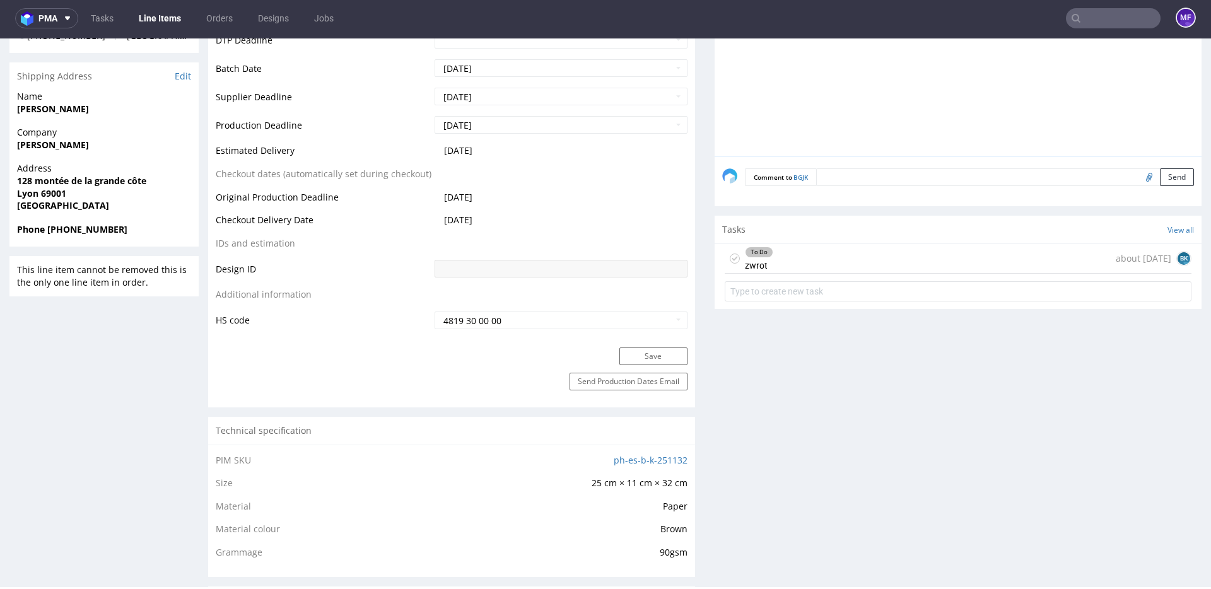
scroll to position [535, 0]
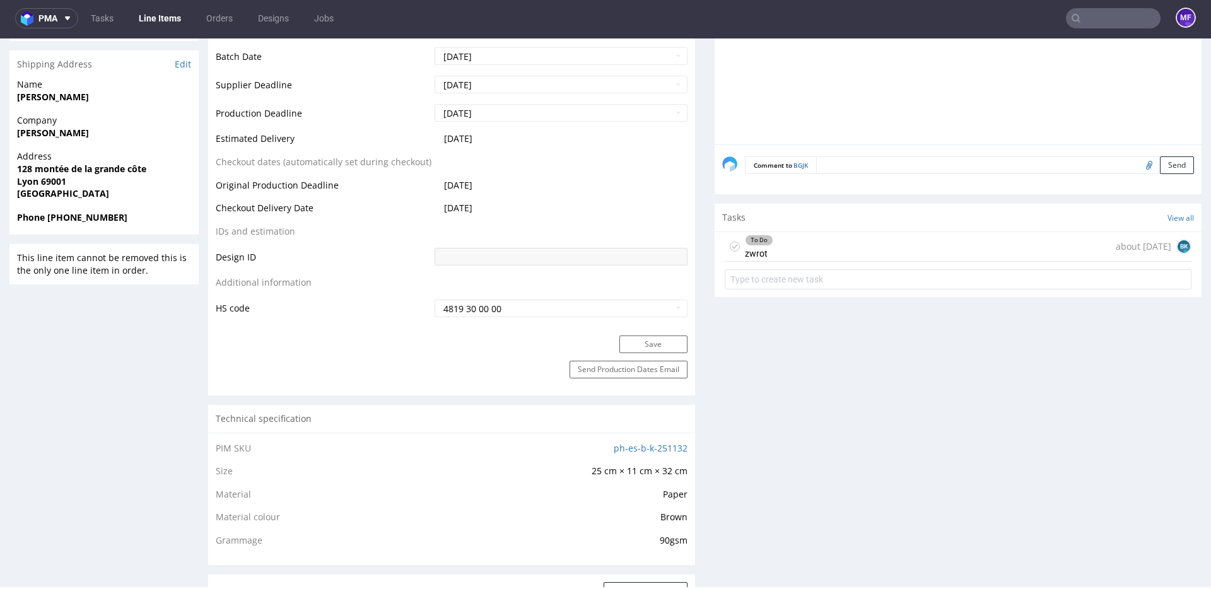
click at [783, 242] on div "To Do zwrot about 2 months ago BK" at bounding box center [958, 247] width 467 height 30
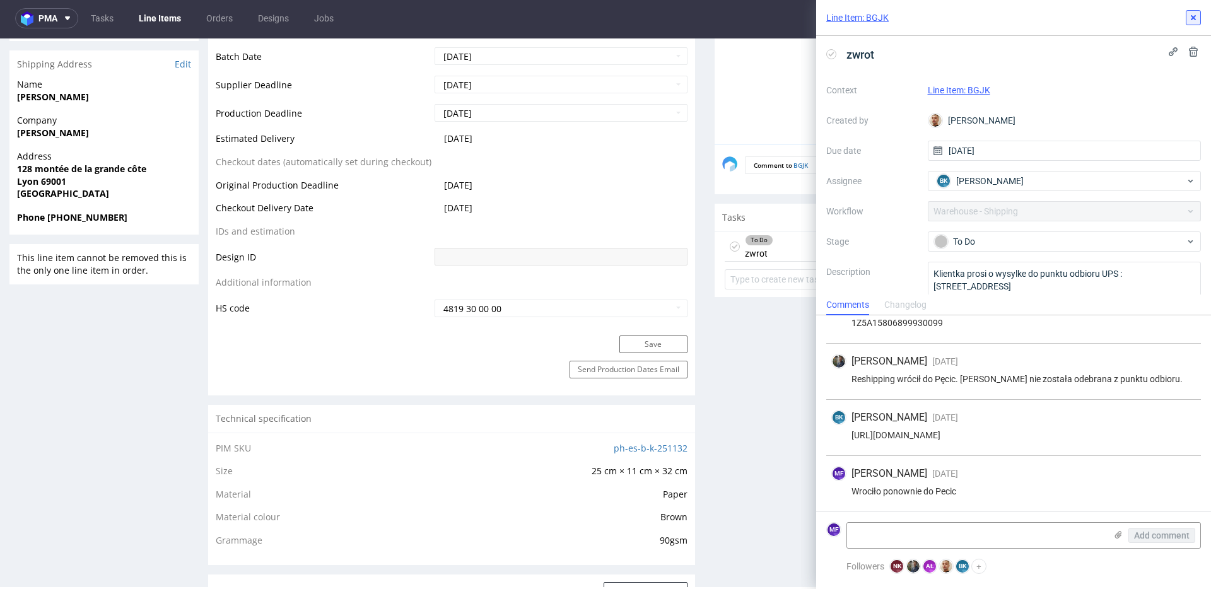
scroll to position [3, 0]
click at [1188, 21] on icon at bounding box center [1193, 18] width 10 height 10
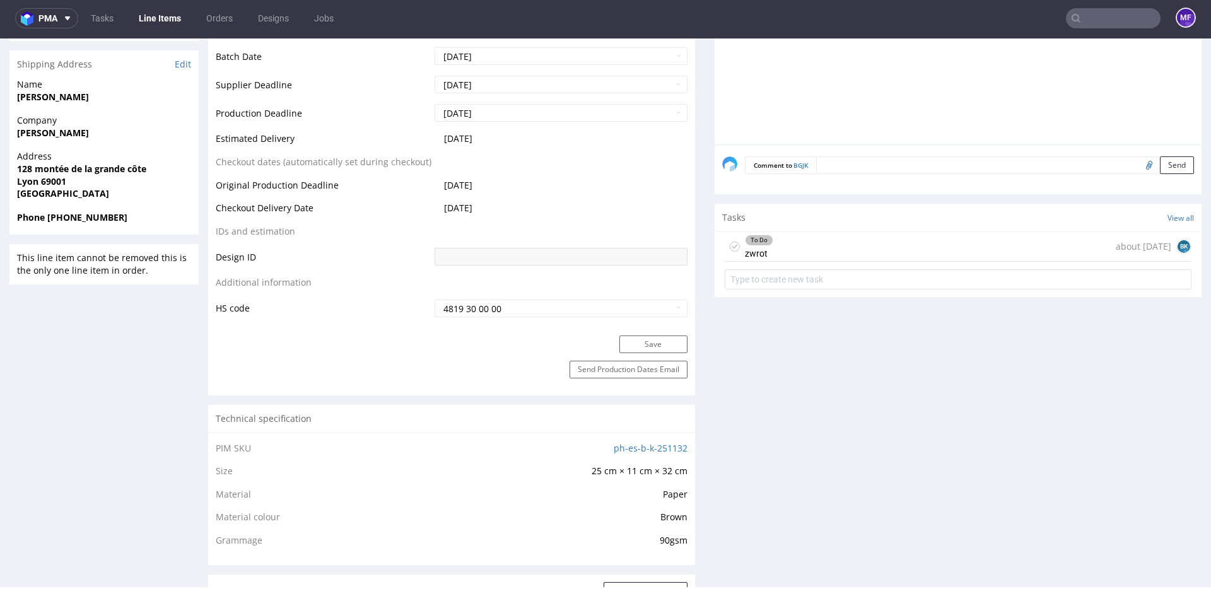
click at [1092, 20] on input "text" at bounding box center [1113, 18] width 95 height 20
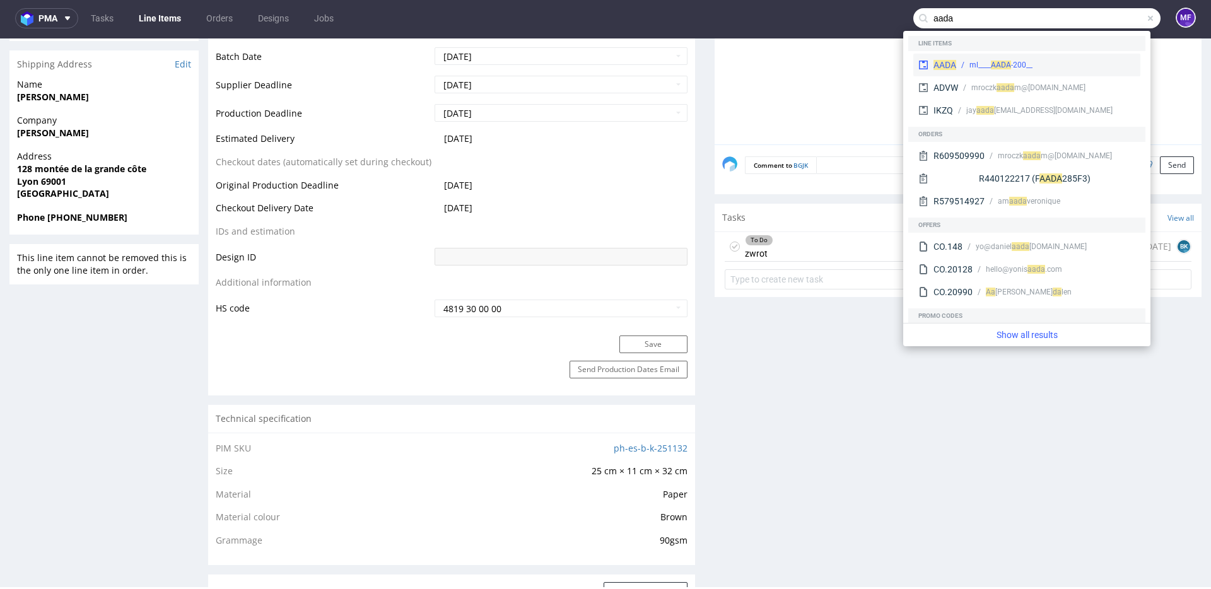
type input "aada"
click at [1003, 63] on span "AADA" at bounding box center [1001, 65] width 20 height 9
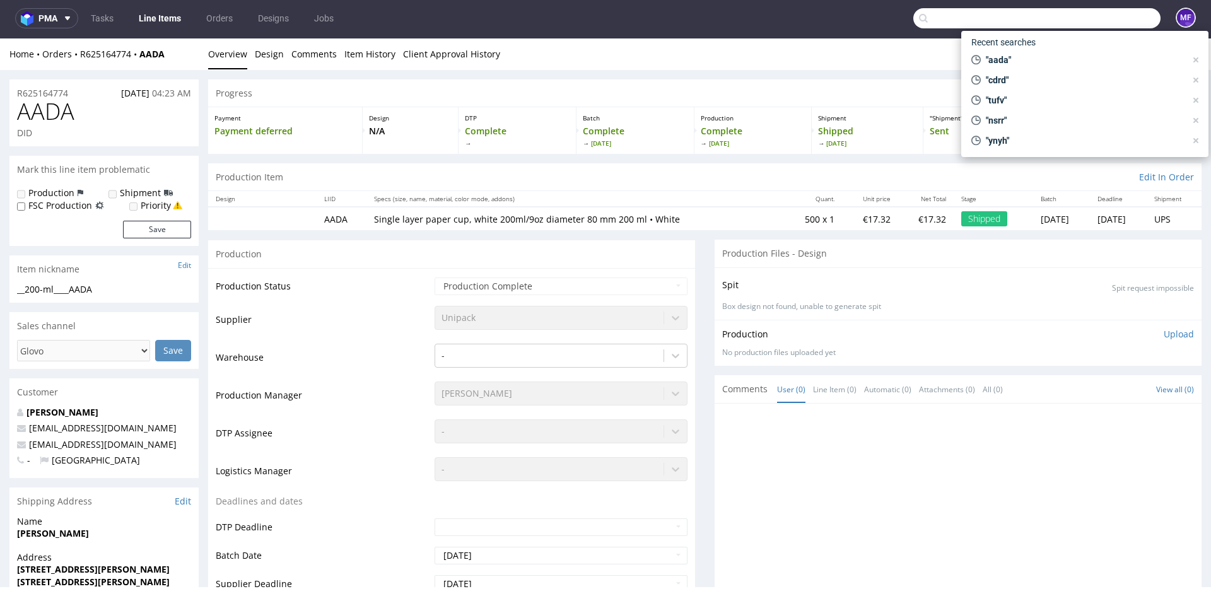
click at [1107, 26] on input "text" at bounding box center [1036, 18] width 247 height 20
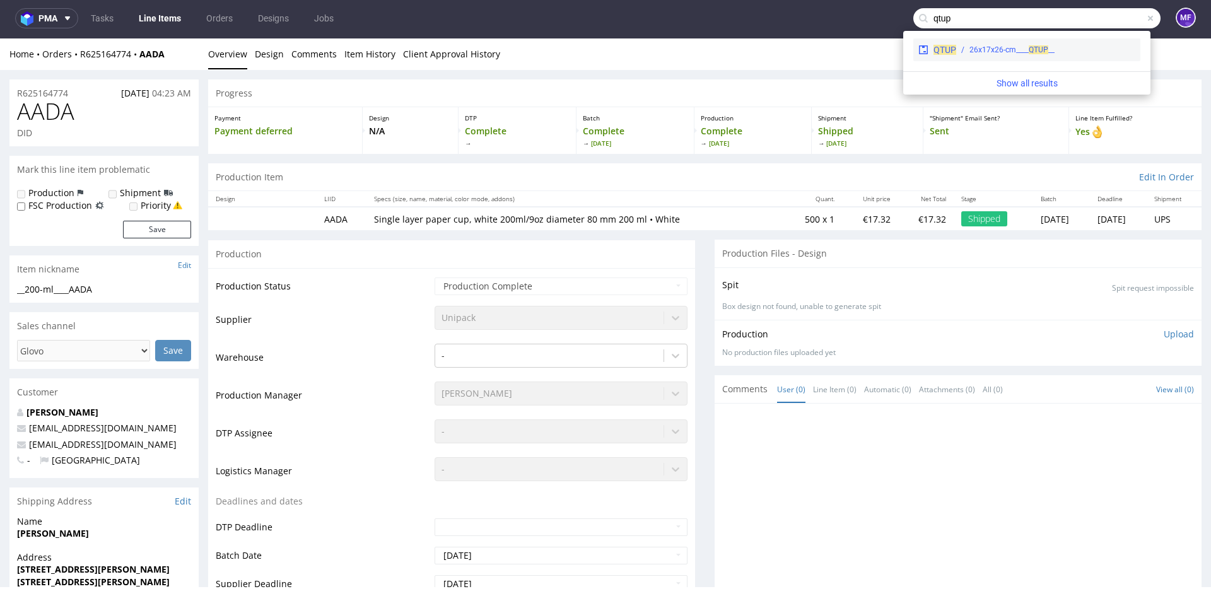
type input "qtup"
click at [1035, 42] on div "QTUP __26x17x26-cm____ QTUP" at bounding box center [1026, 49] width 227 height 23
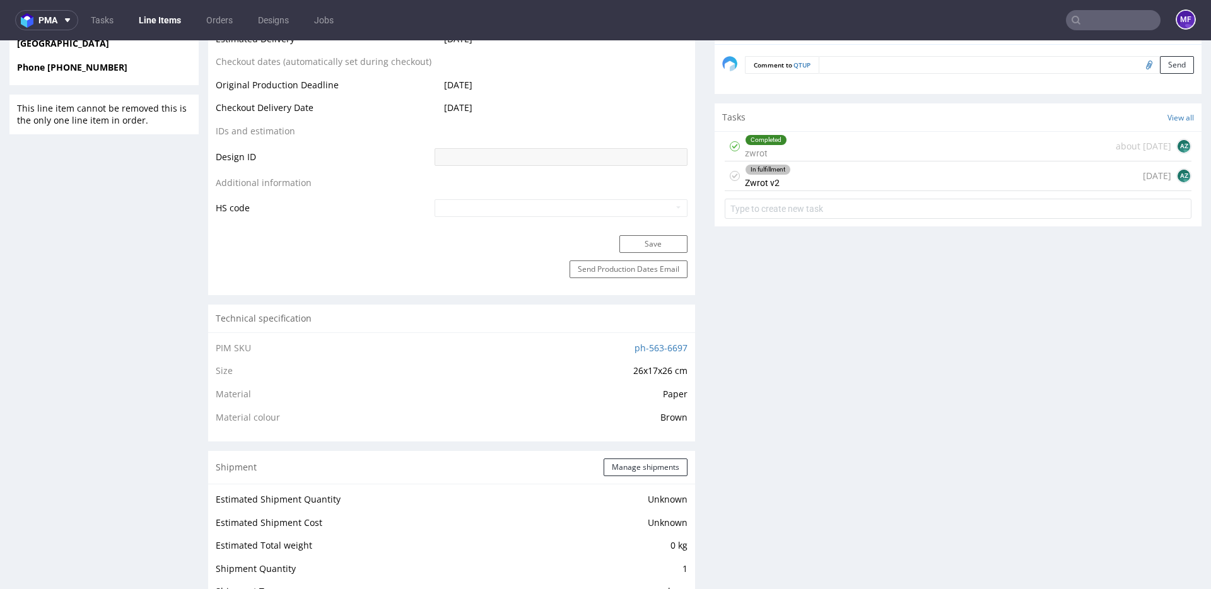
scroll to position [603, 0]
click at [809, 172] on div "In fulfillment Zwrot v2 5 days ago AZ" at bounding box center [958, 175] width 467 height 30
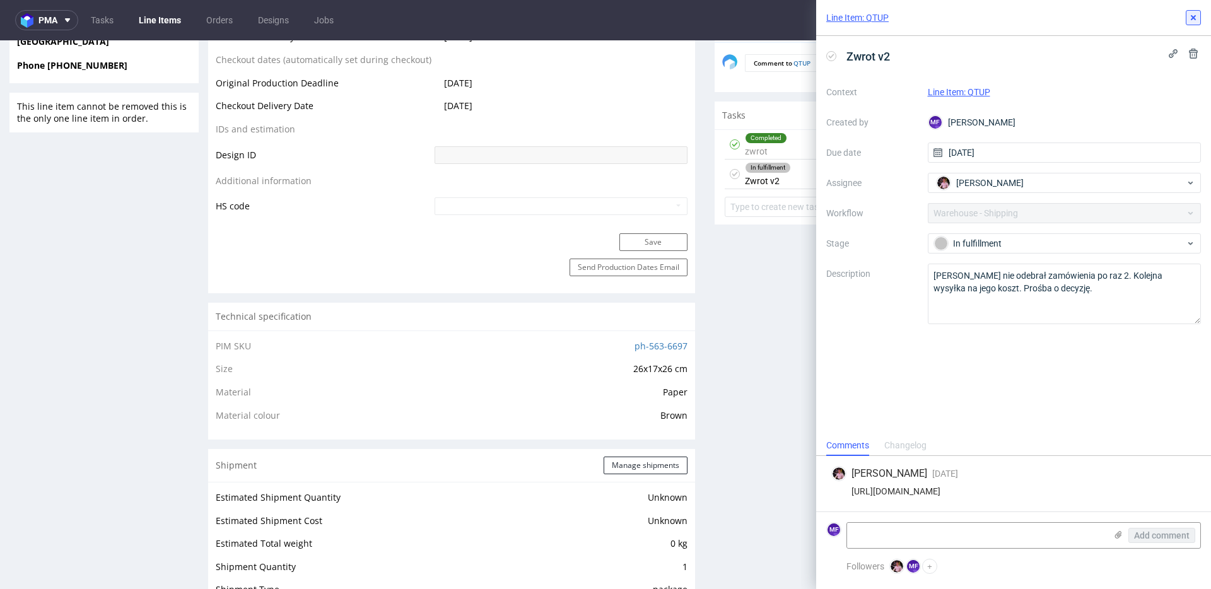
click at [1196, 16] on icon at bounding box center [1193, 18] width 10 height 10
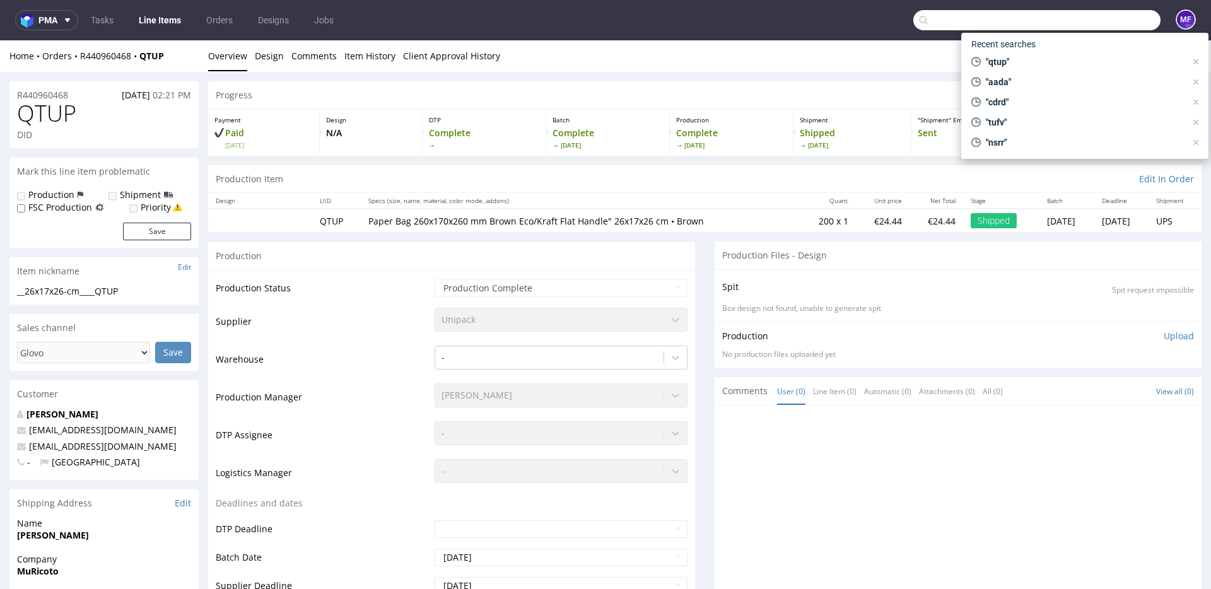
click at [1126, 13] on input "text" at bounding box center [1036, 20] width 247 height 20
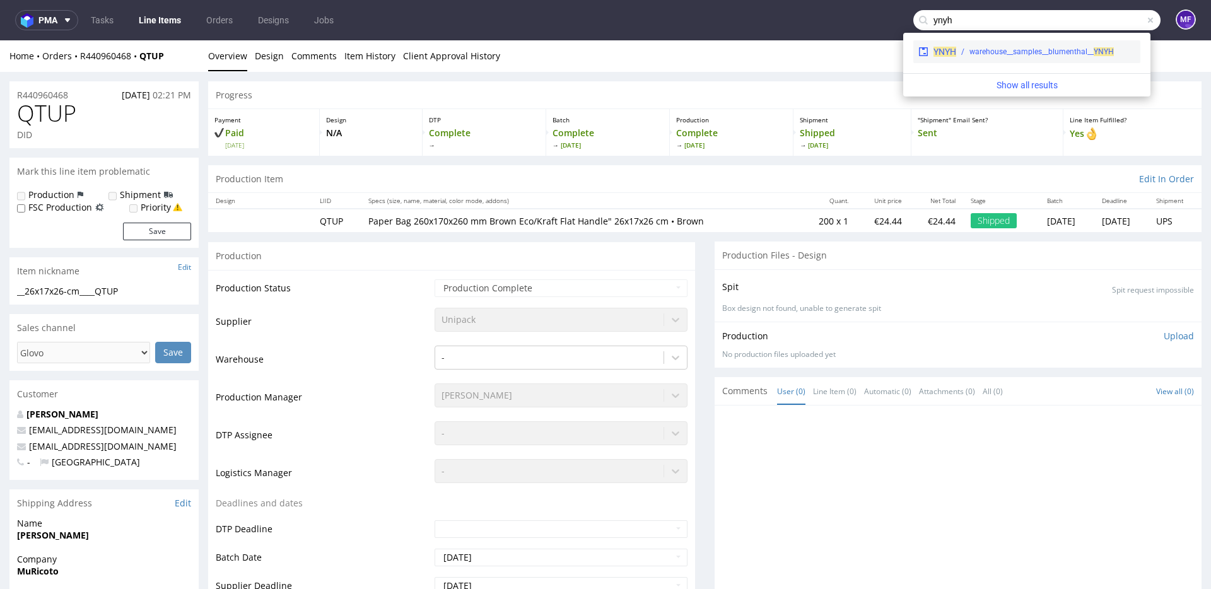
type input "ynyh"
click at [1044, 45] on div "YNYH warehouse__samples__blumenthal__ YNYH" at bounding box center [1026, 51] width 227 height 23
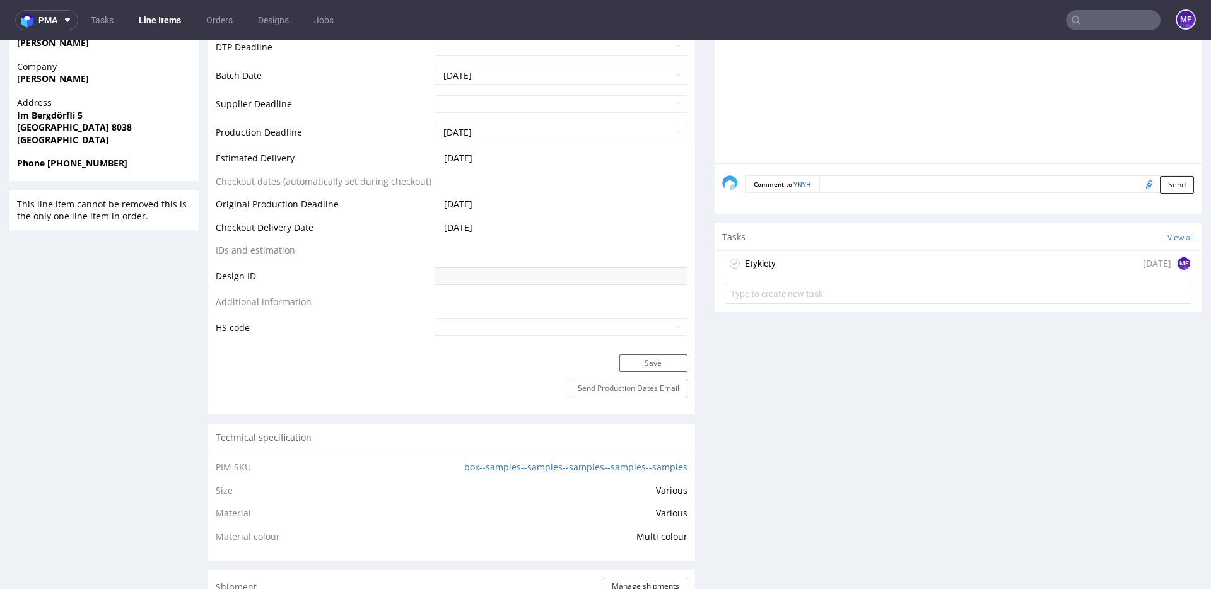
scroll to position [579, 0]
click at [798, 267] on div "Etykiety 1 day ago MF" at bounding box center [958, 262] width 467 height 25
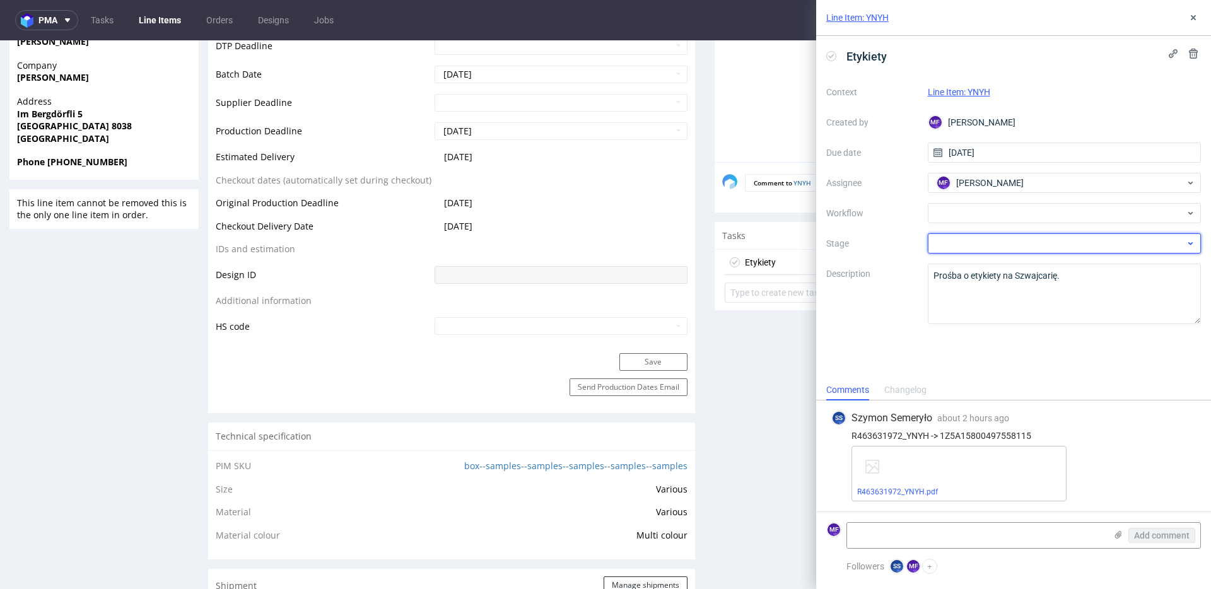
click at [996, 238] on div at bounding box center [1065, 243] width 274 height 20
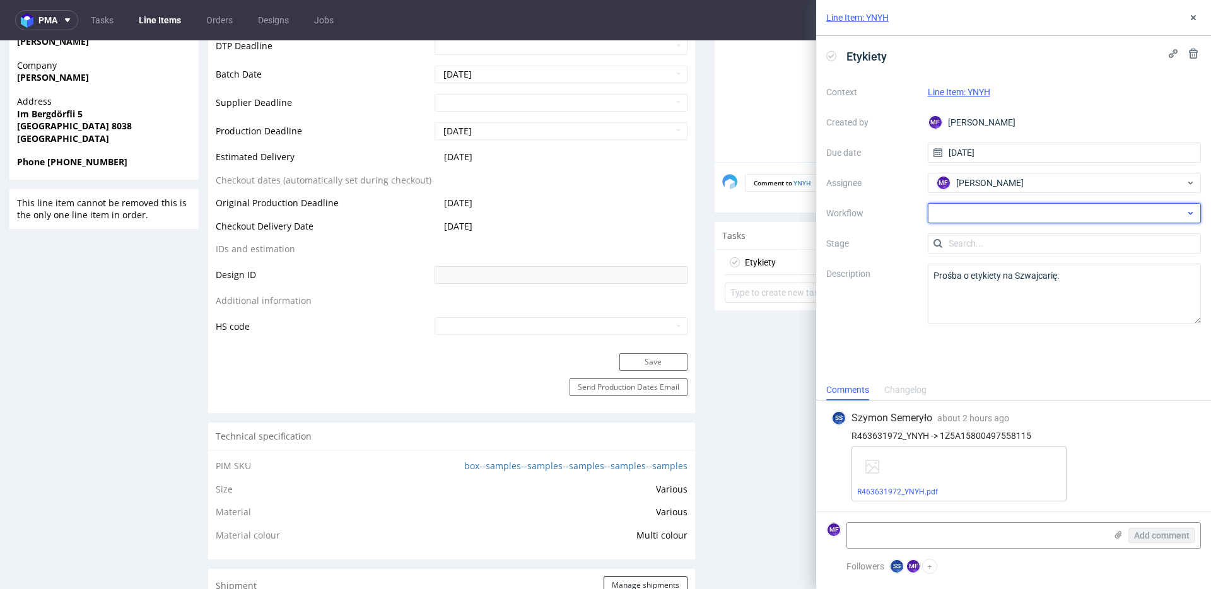
click at [1001, 221] on div at bounding box center [1065, 213] width 274 height 20
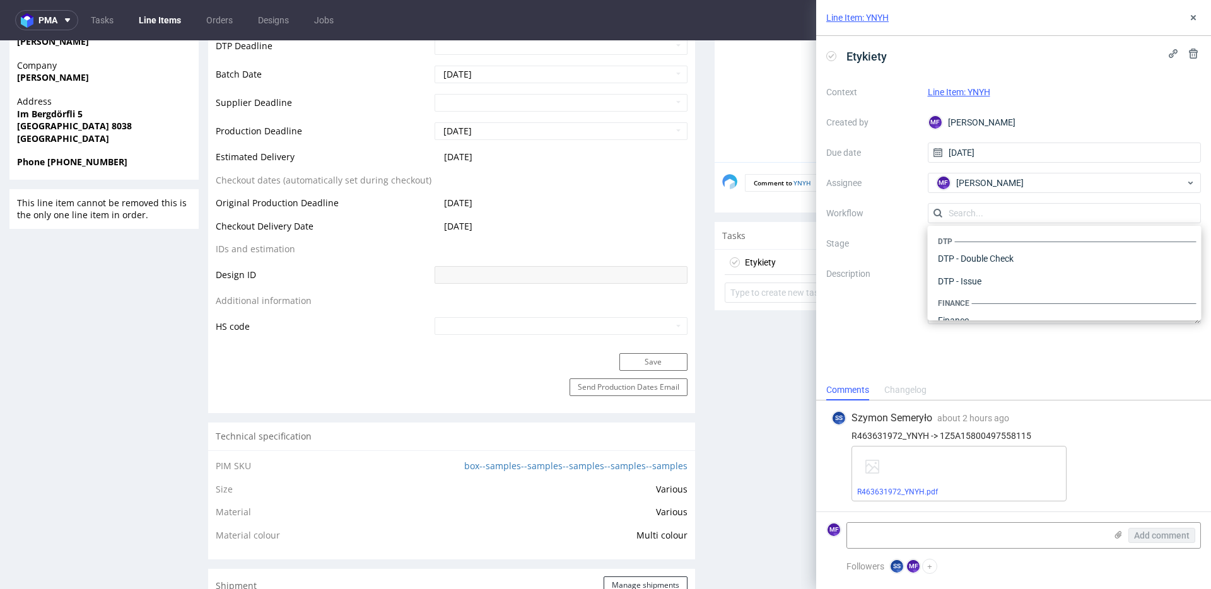
scroll to position [776, 0]
click at [976, 303] on div "Warehouse - Shipping" at bounding box center [1065, 304] width 264 height 23
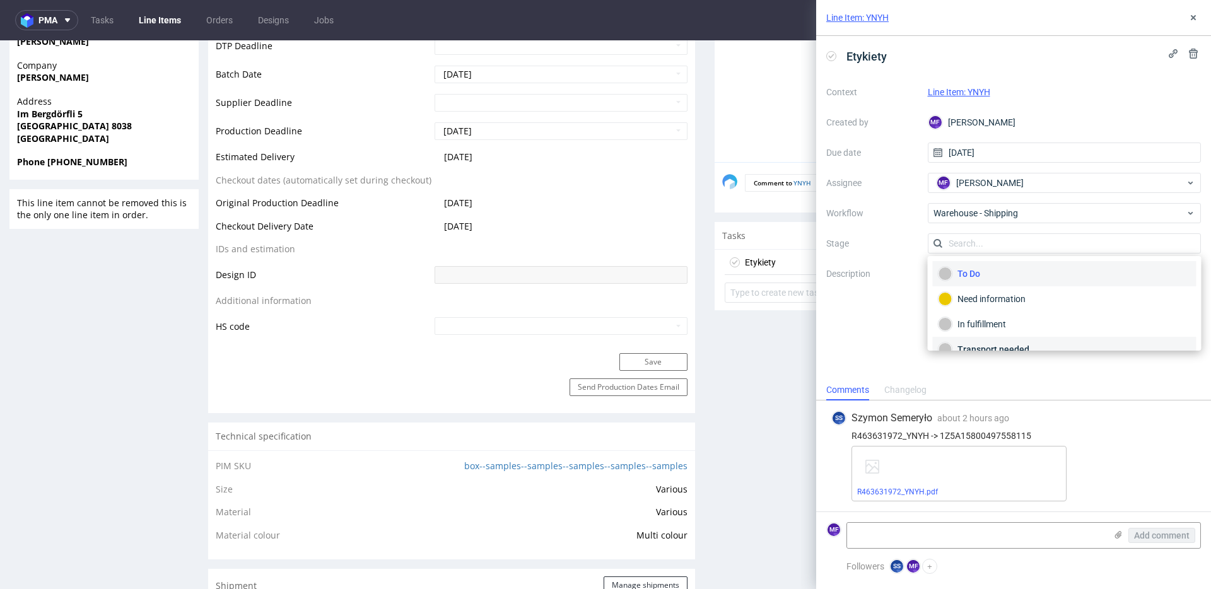
scroll to position [67, 0]
click at [985, 333] on div "Completed" at bounding box center [1064, 333] width 252 height 14
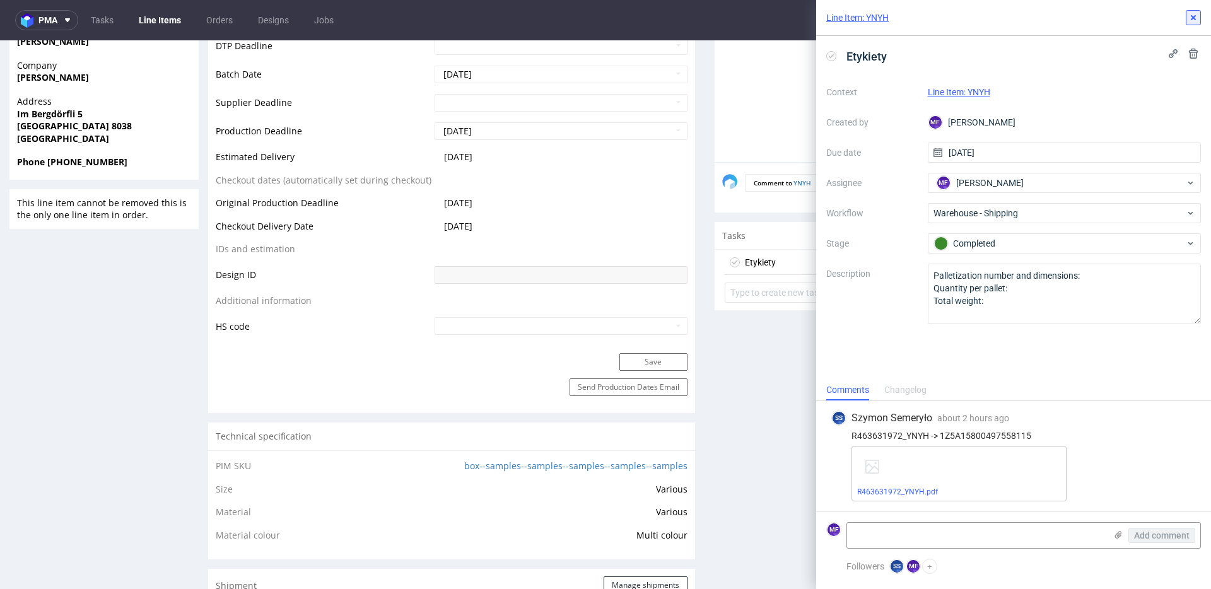
click at [1196, 17] on icon at bounding box center [1193, 18] width 10 height 10
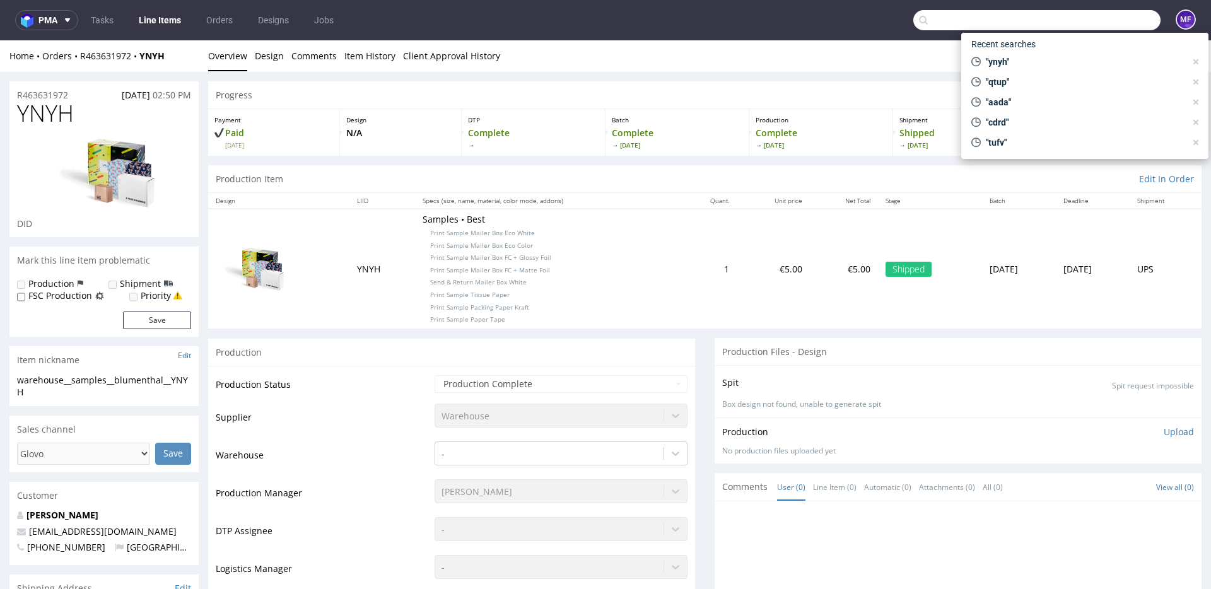
click at [1097, 16] on input "text" at bounding box center [1036, 20] width 247 height 20
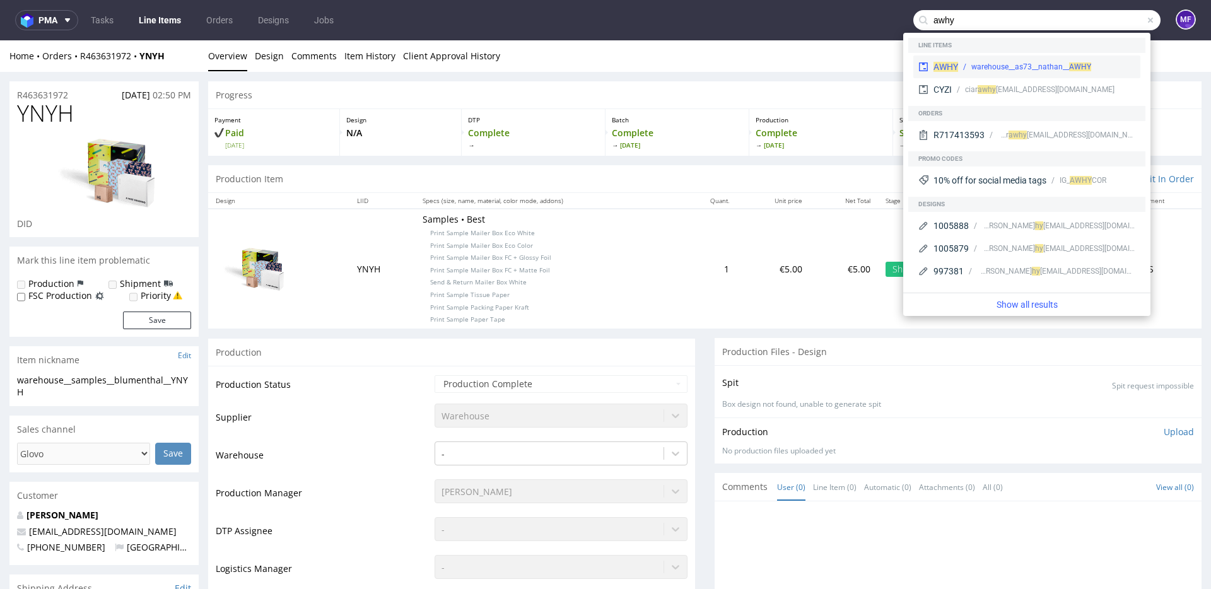
type input "awhy"
click at [1020, 62] on div "warehouse__as73__nathan__ AWHY" at bounding box center [1031, 66] width 120 height 11
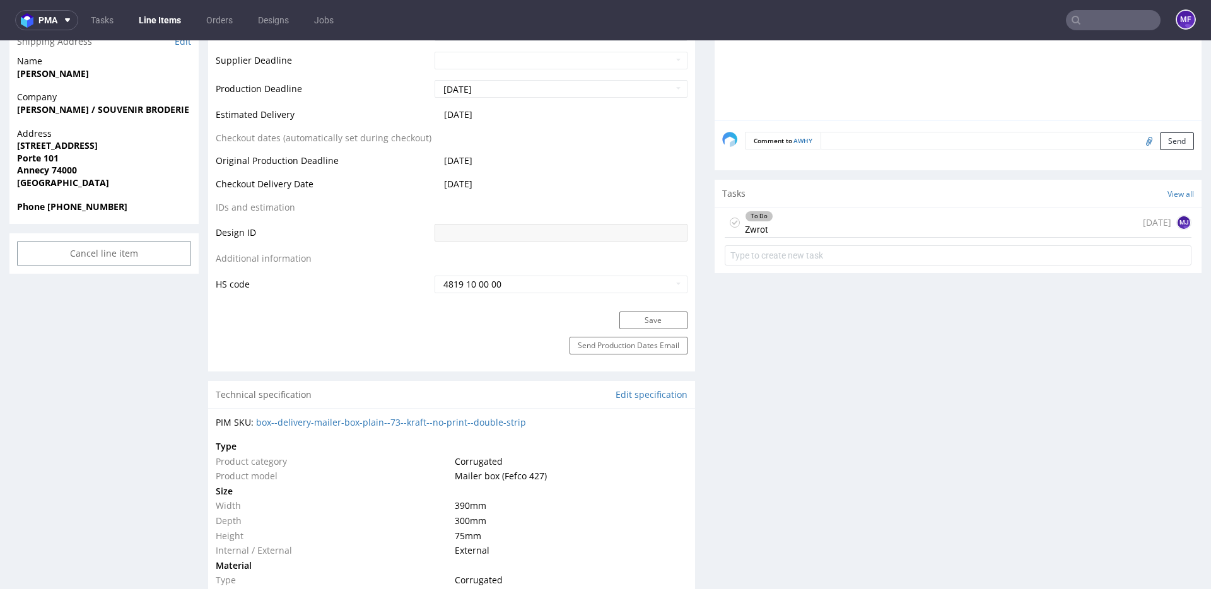
scroll to position [582, 0]
click at [799, 224] on div "To Do Zwrot 11 days ago MJ" at bounding box center [958, 224] width 467 height 30
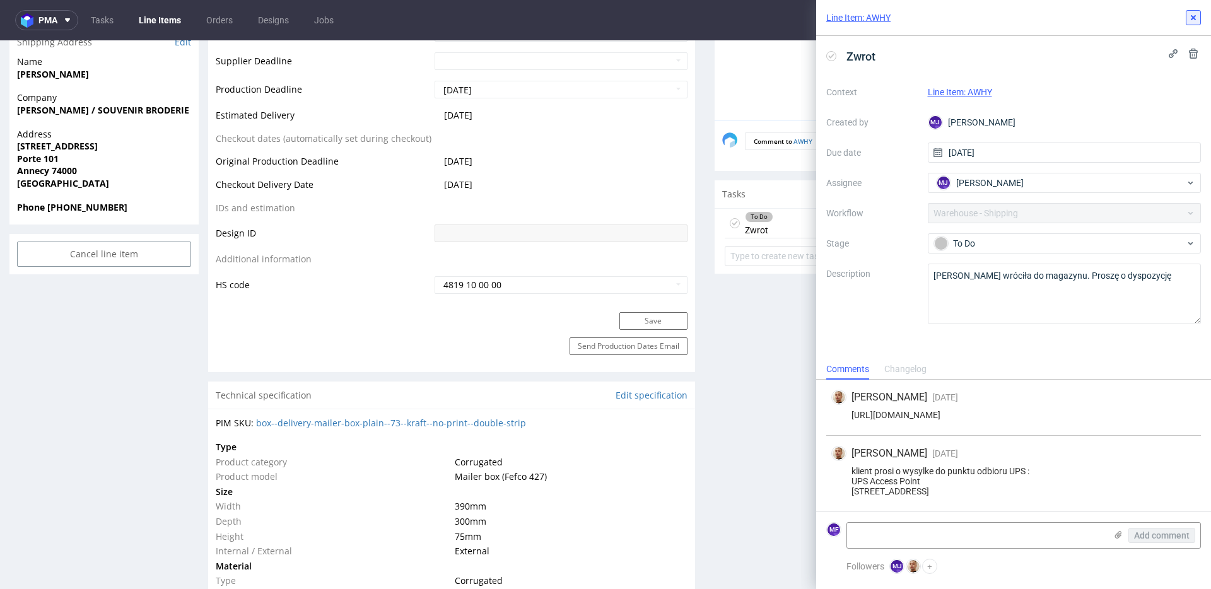
click at [1192, 17] on use at bounding box center [1193, 17] width 5 height 5
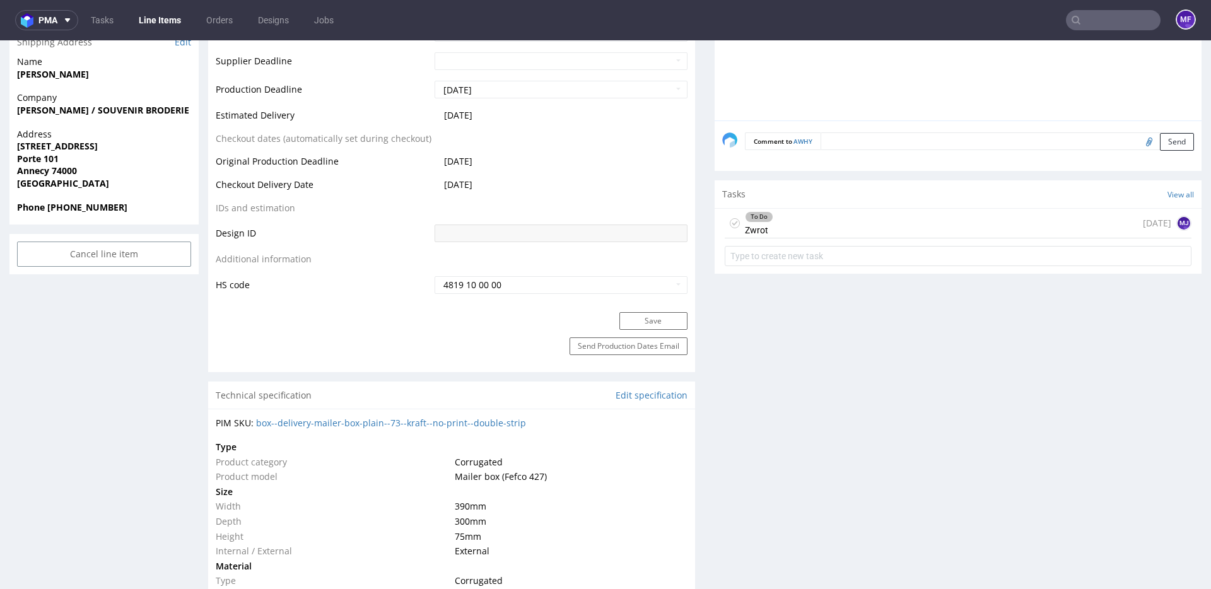
click at [779, 227] on div "To Do Zwrot 11 days ago MJ" at bounding box center [958, 224] width 467 height 30
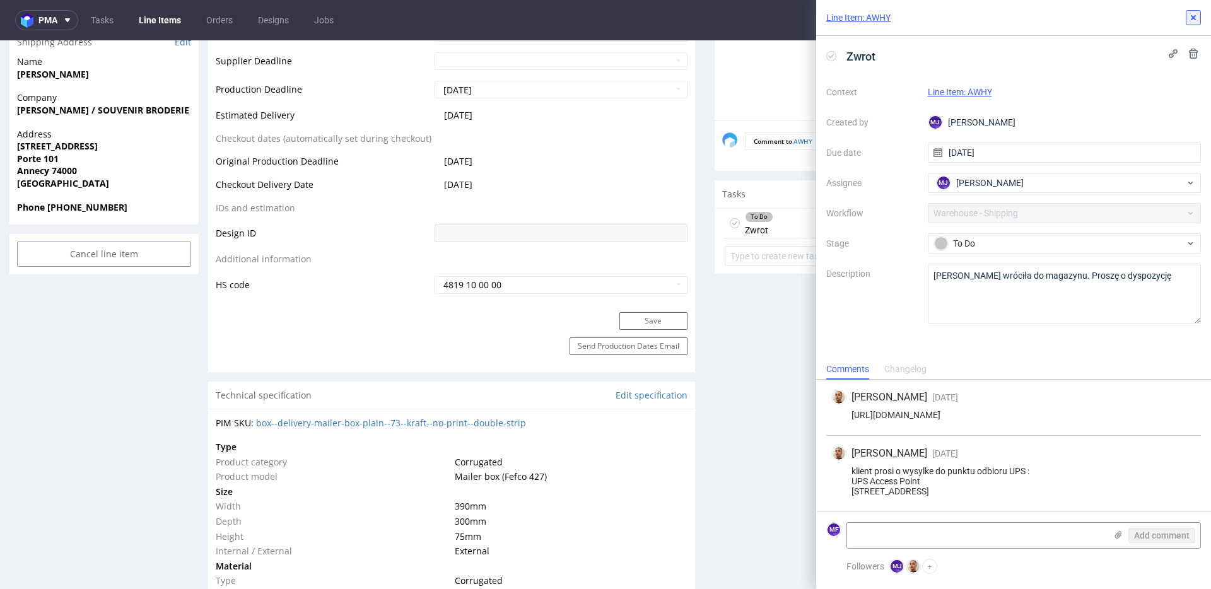
click at [1192, 22] on icon at bounding box center [1193, 18] width 10 height 10
